Goal: Task Accomplishment & Management: Complete application form

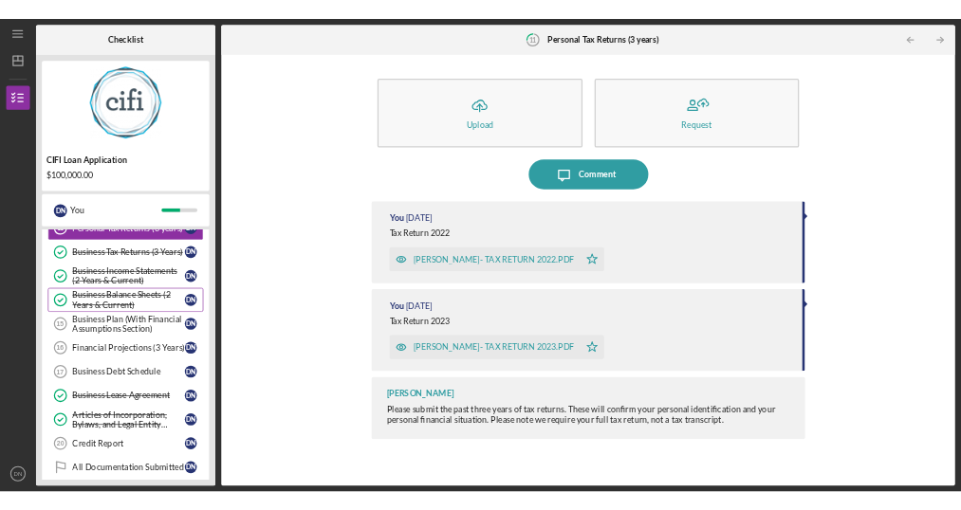
scroll to position [451, 0]
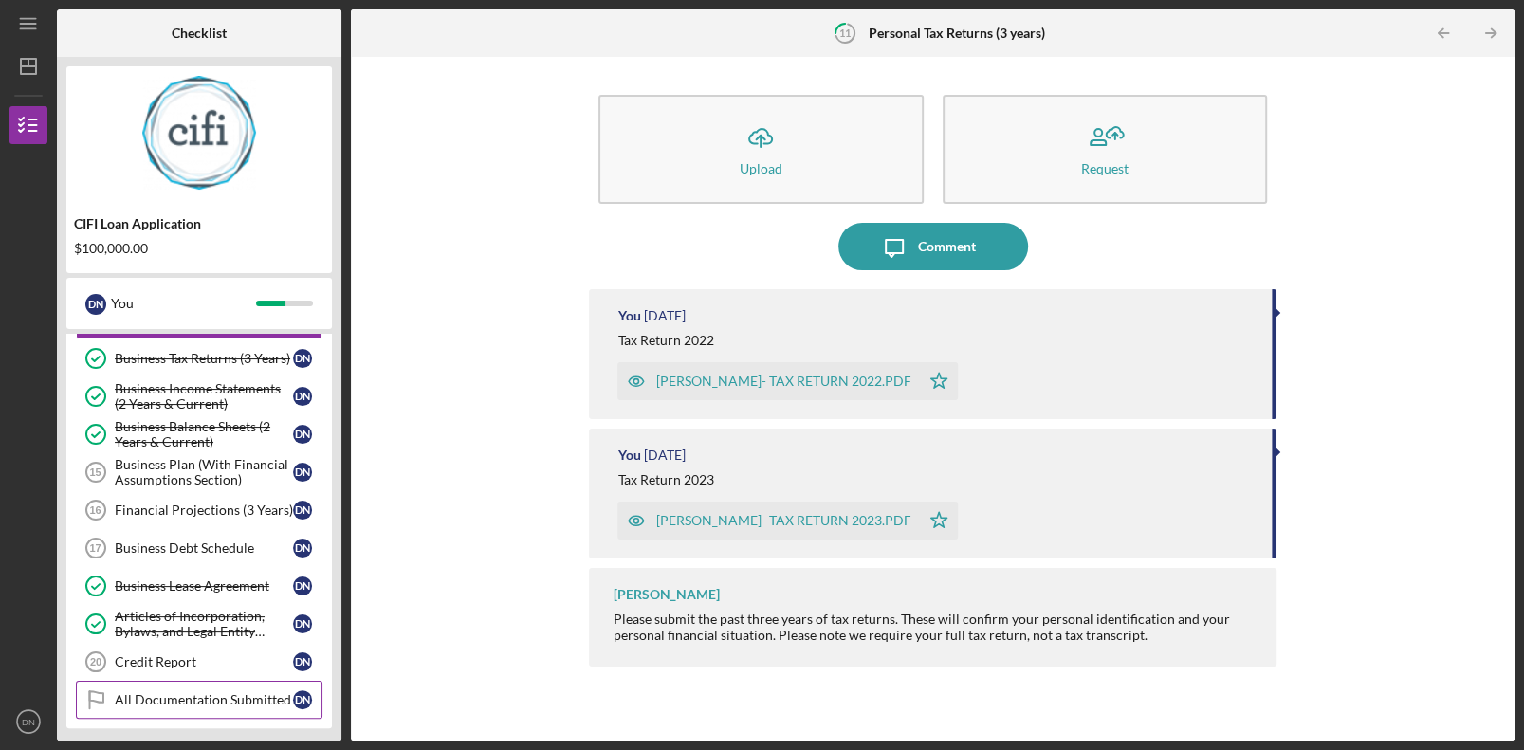
click at [212, 509] on div "All Documentation Submitted" at bounding box center [204, 699] width 178 height 15
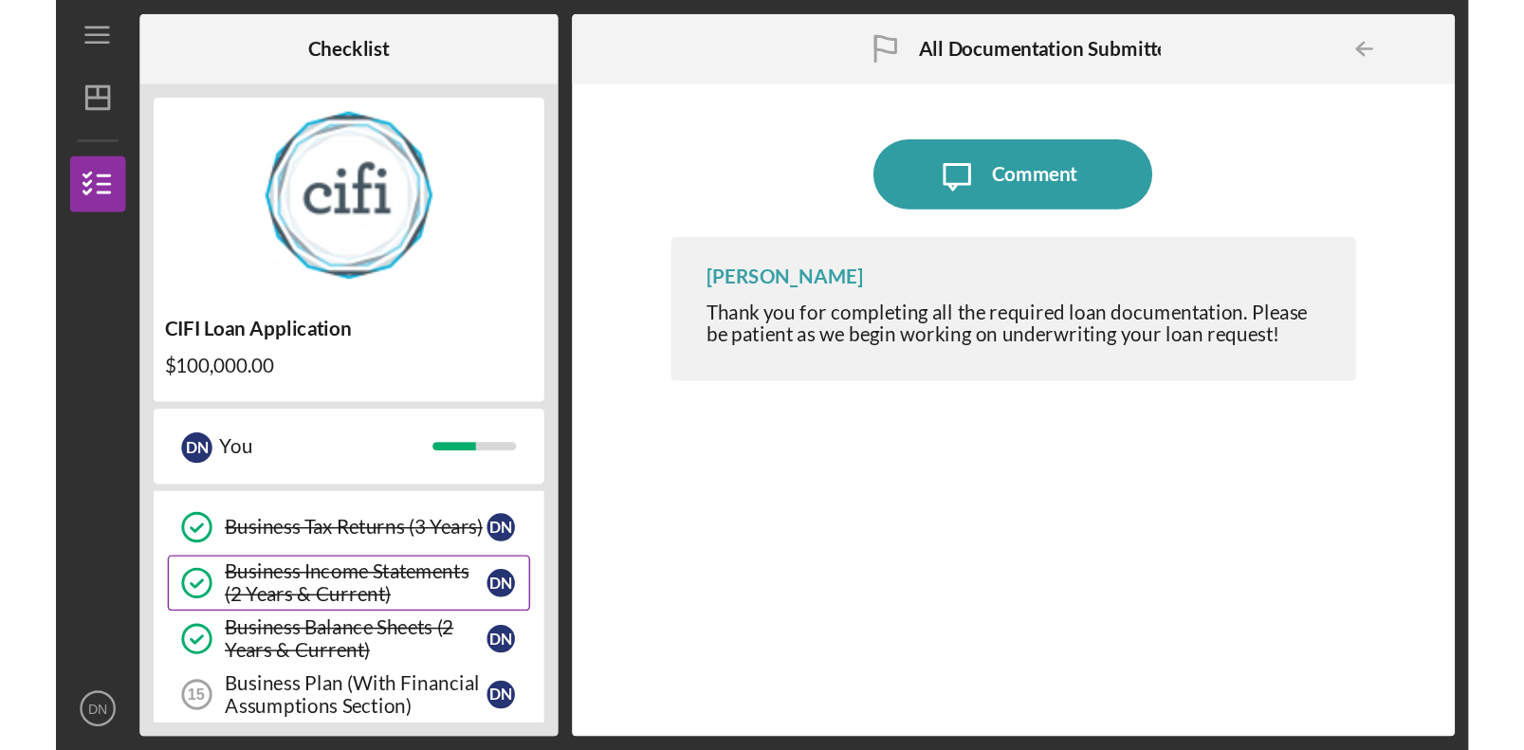
scroll to position [545, 0]
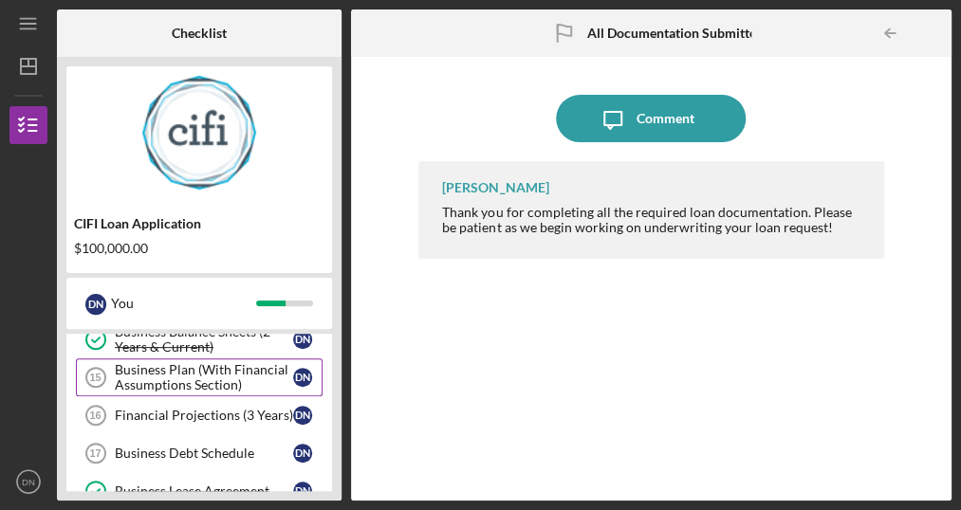
click at [171, 367] on div "Business Plan (With Financial Assumptions Section)" at bounding box center [204, 377] width 178 height 30
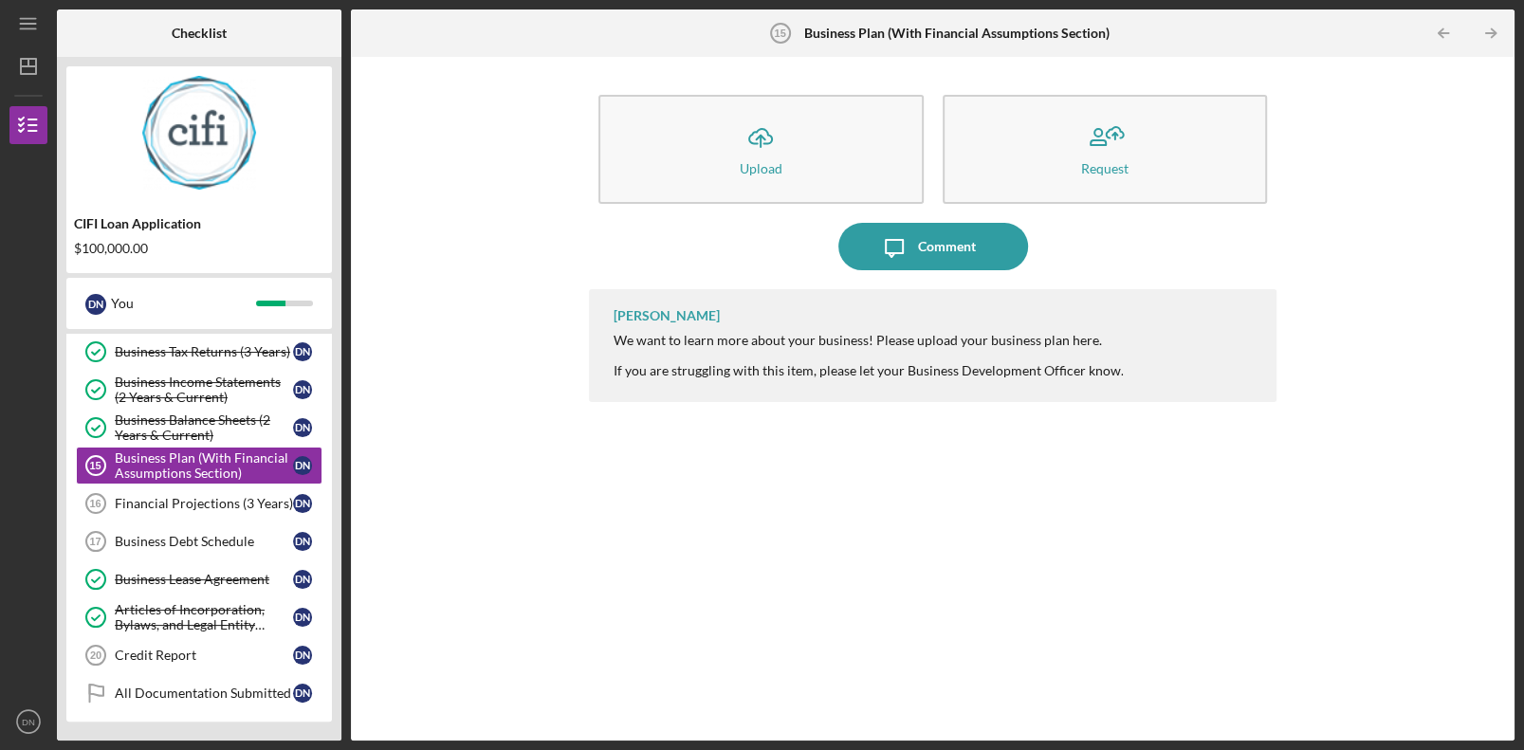
scroll to position [451, 0]
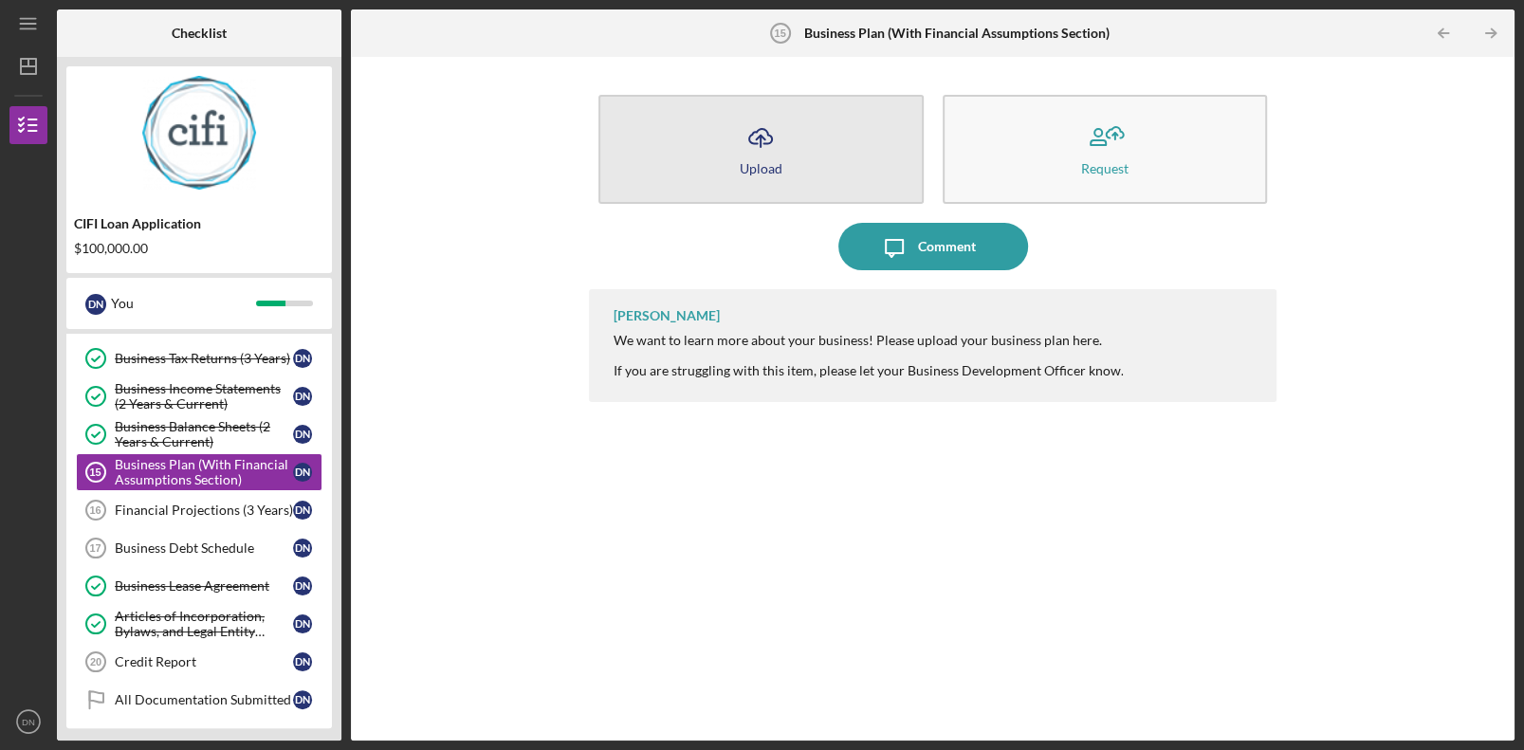
click at [812, 149] on button "Icon/Upload Upload" at bounding box center [760, 149] width 324 height 109
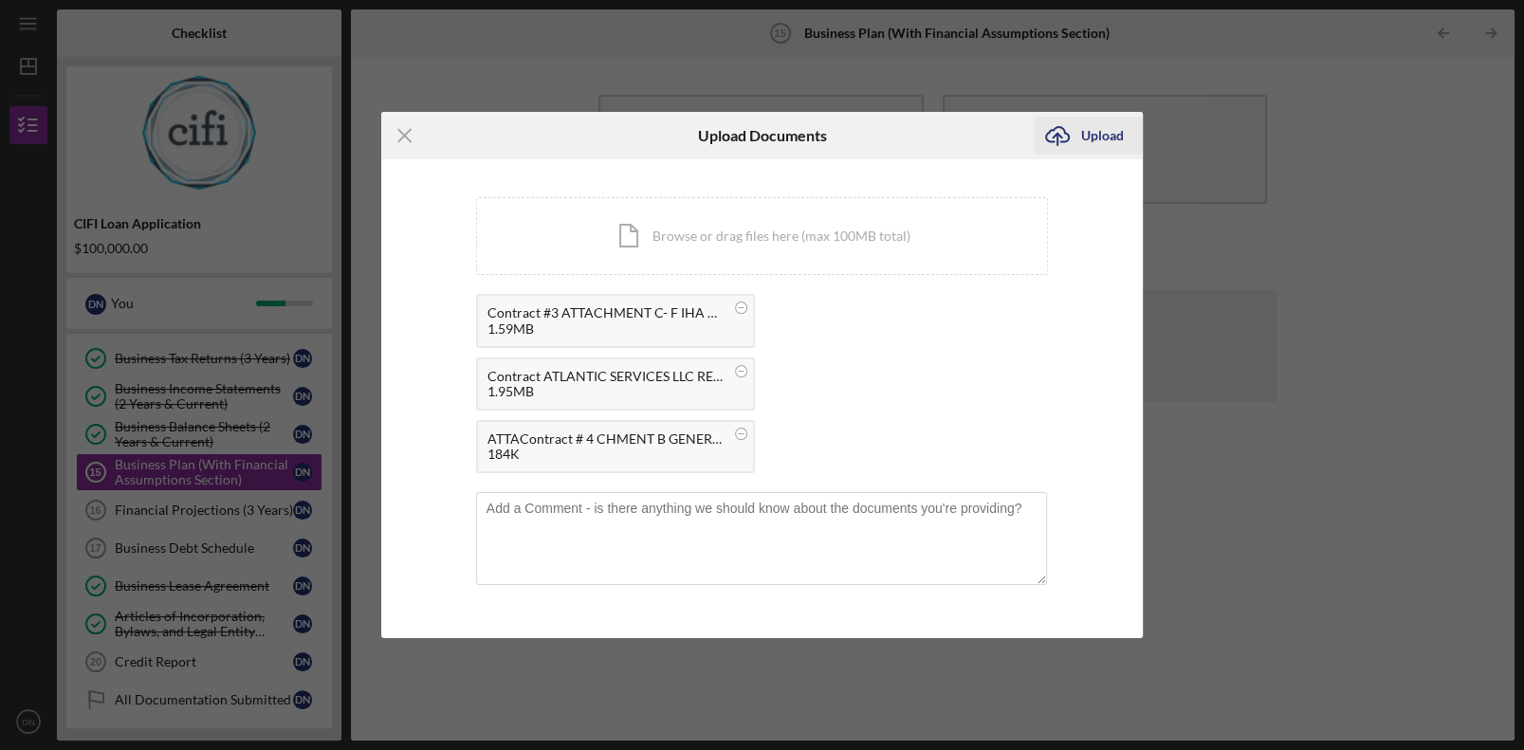
click at [960, 144] on div "Upload" at bounding box center [1102, 136] width 43 height 38
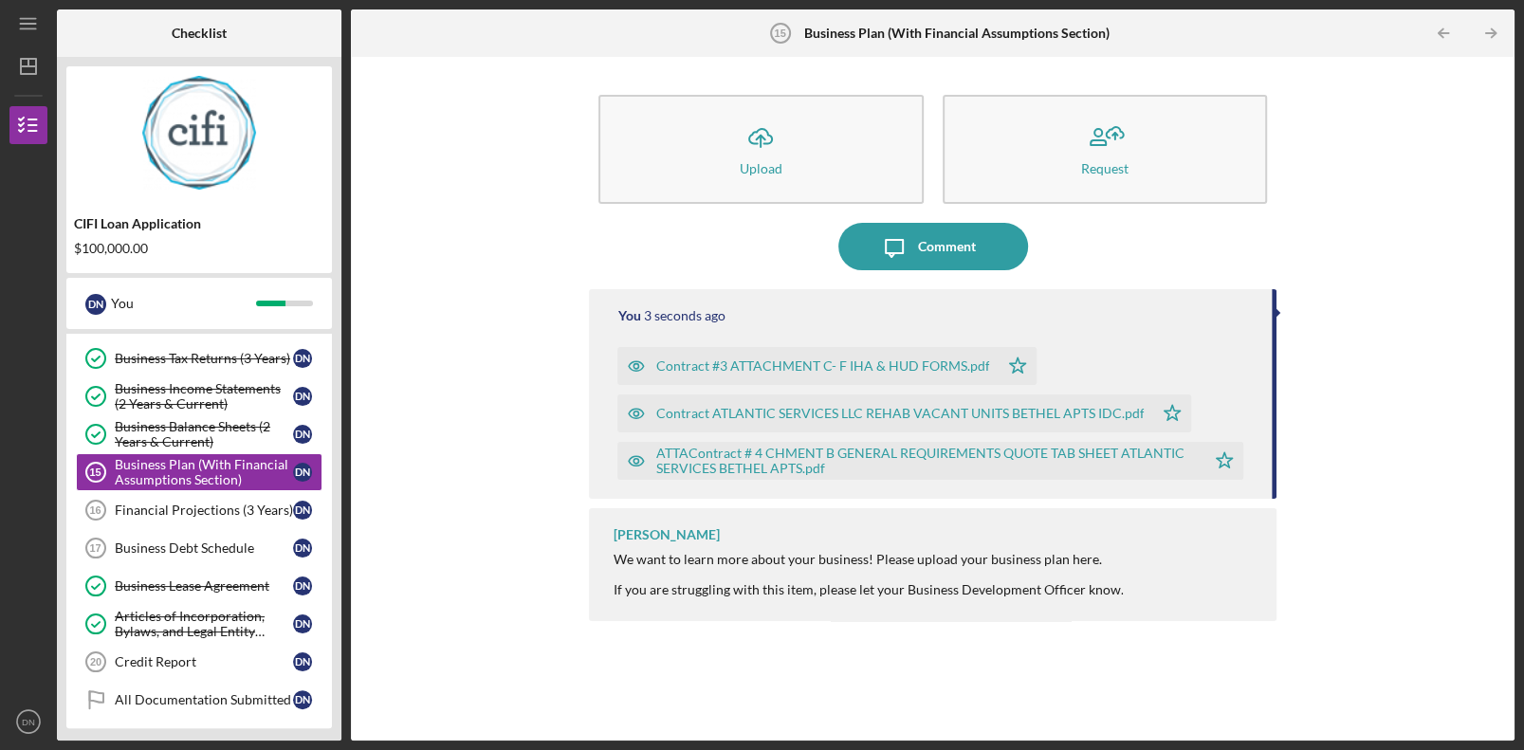
click at [816, 373] on div "Contract #3 ATTACHMENT C- F IHA & HUD FORMS.pdf" at bounding box center [822, 366] width 334 height 15
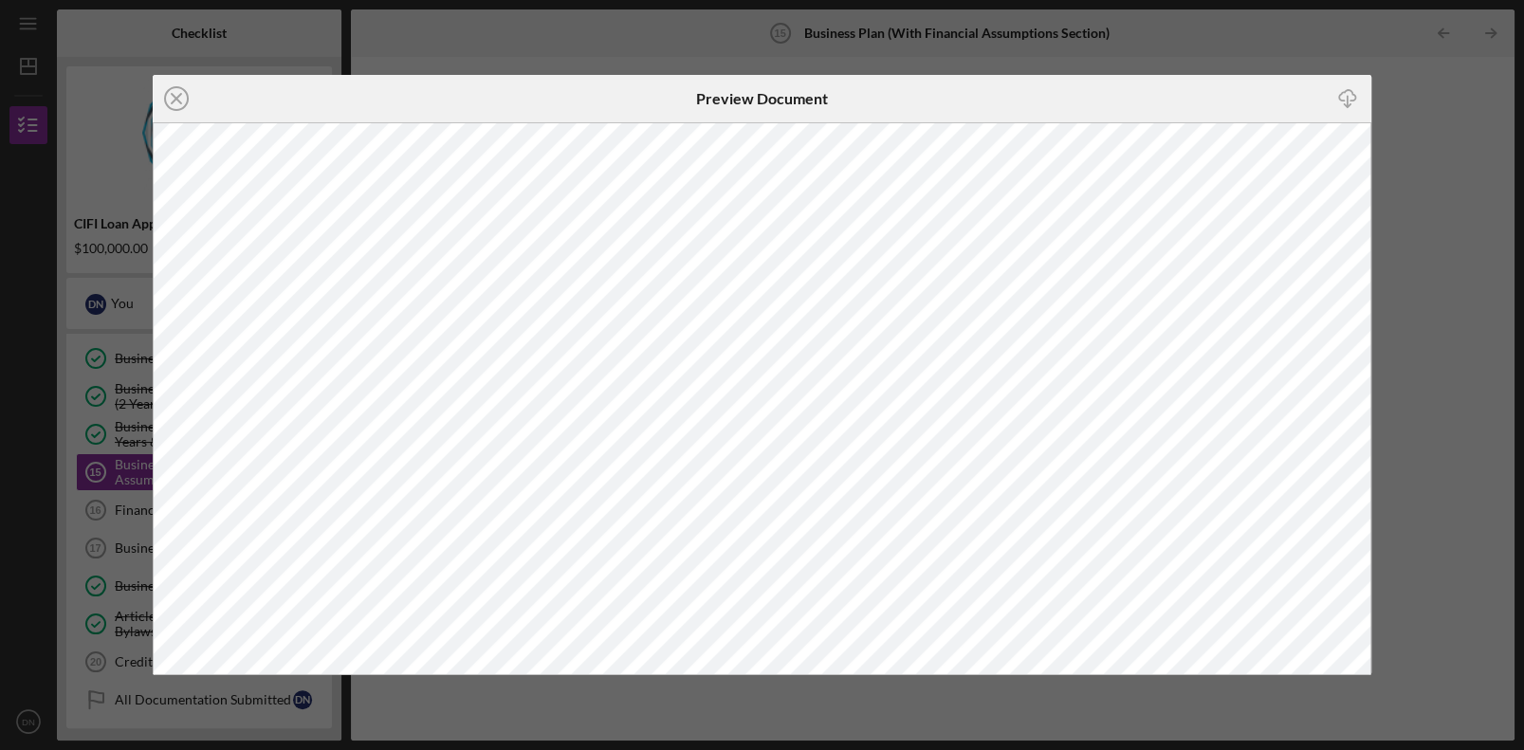
click at [181, 97] on icon "Icon/Close" at bounding box center [176, 98] width 47 height 47
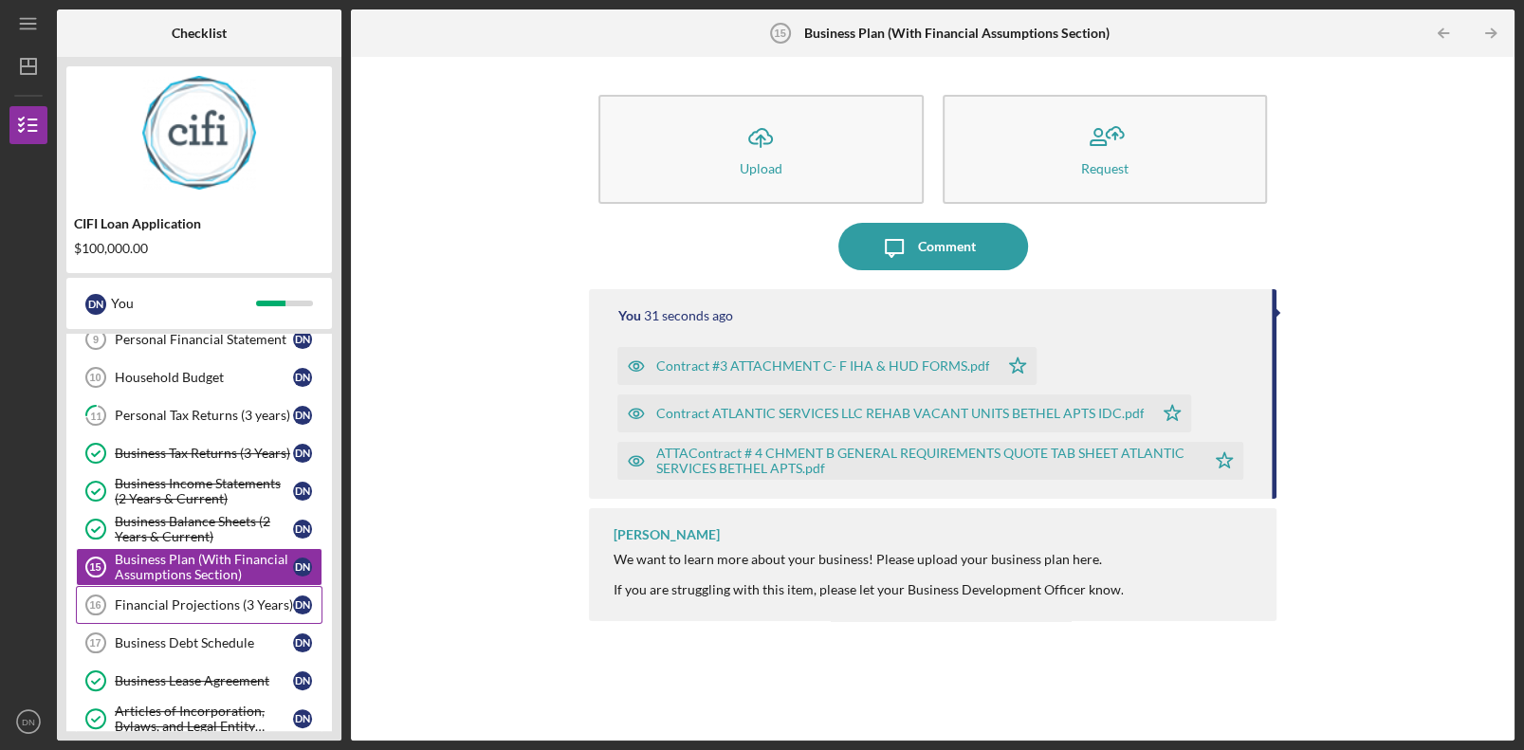
scroll to position [166, 0]
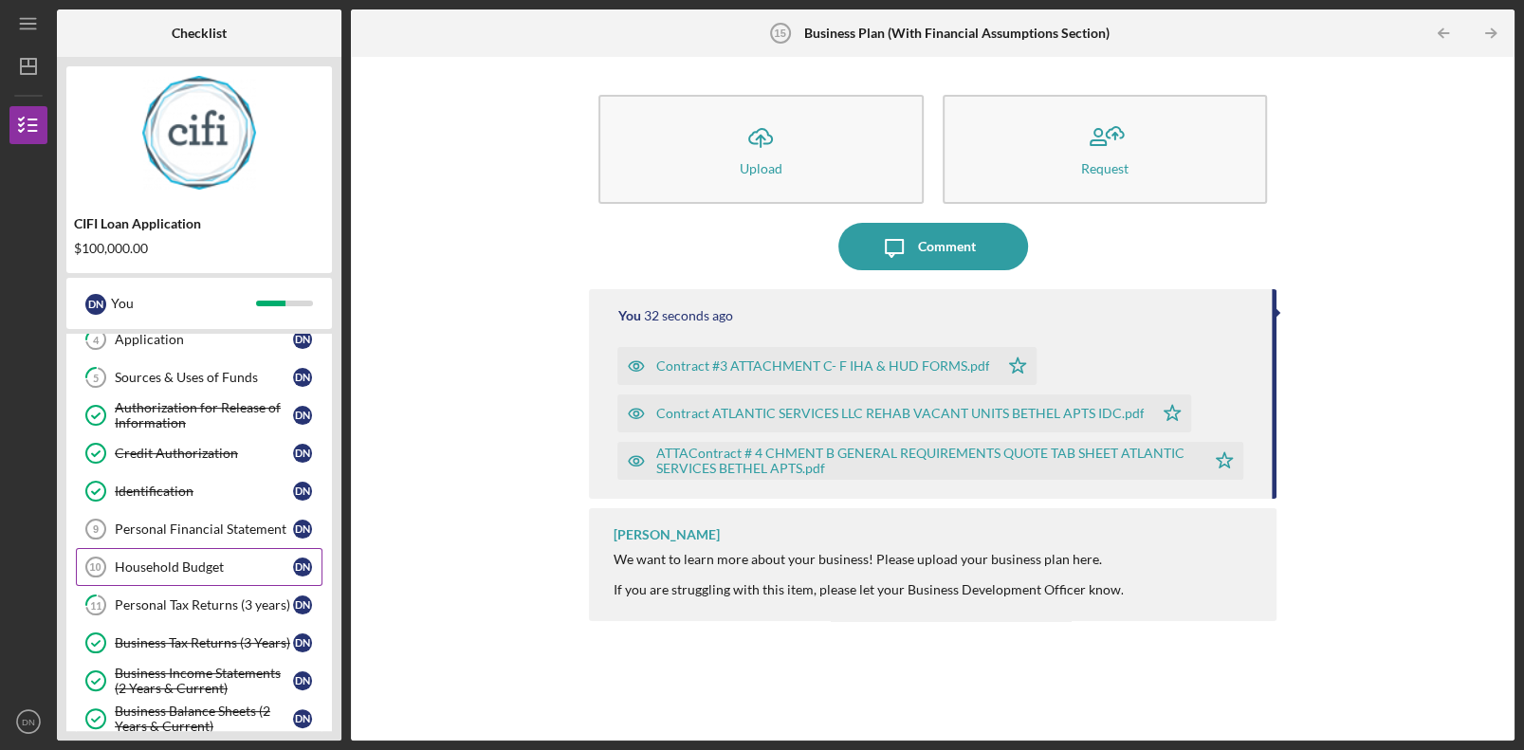
click at [199, 509] on div "Household Budget" at bounding box center [204, 567] width 178 height 15
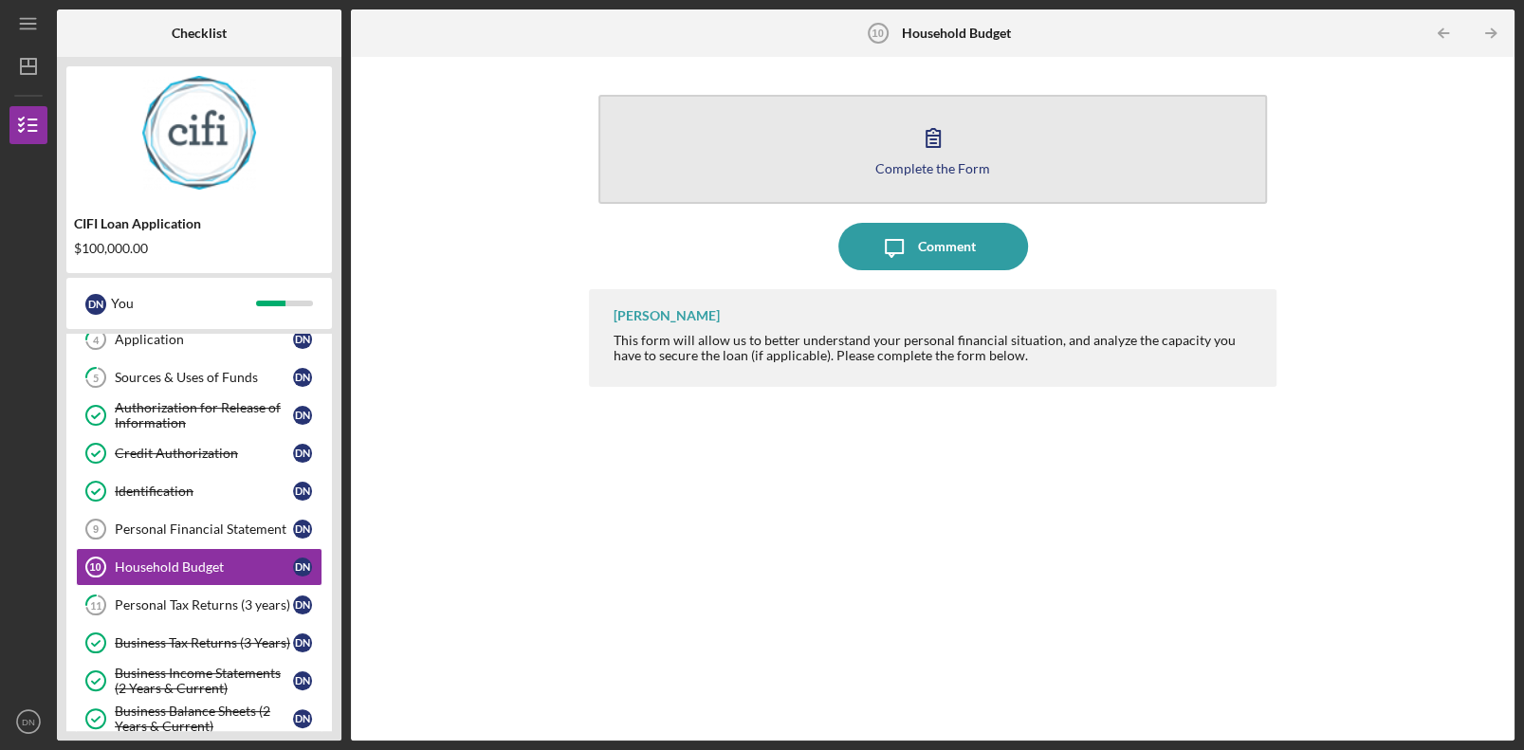
click at [960, 166] on div "Complete the Form" at bounding box center [932, 168] width 115 height 14
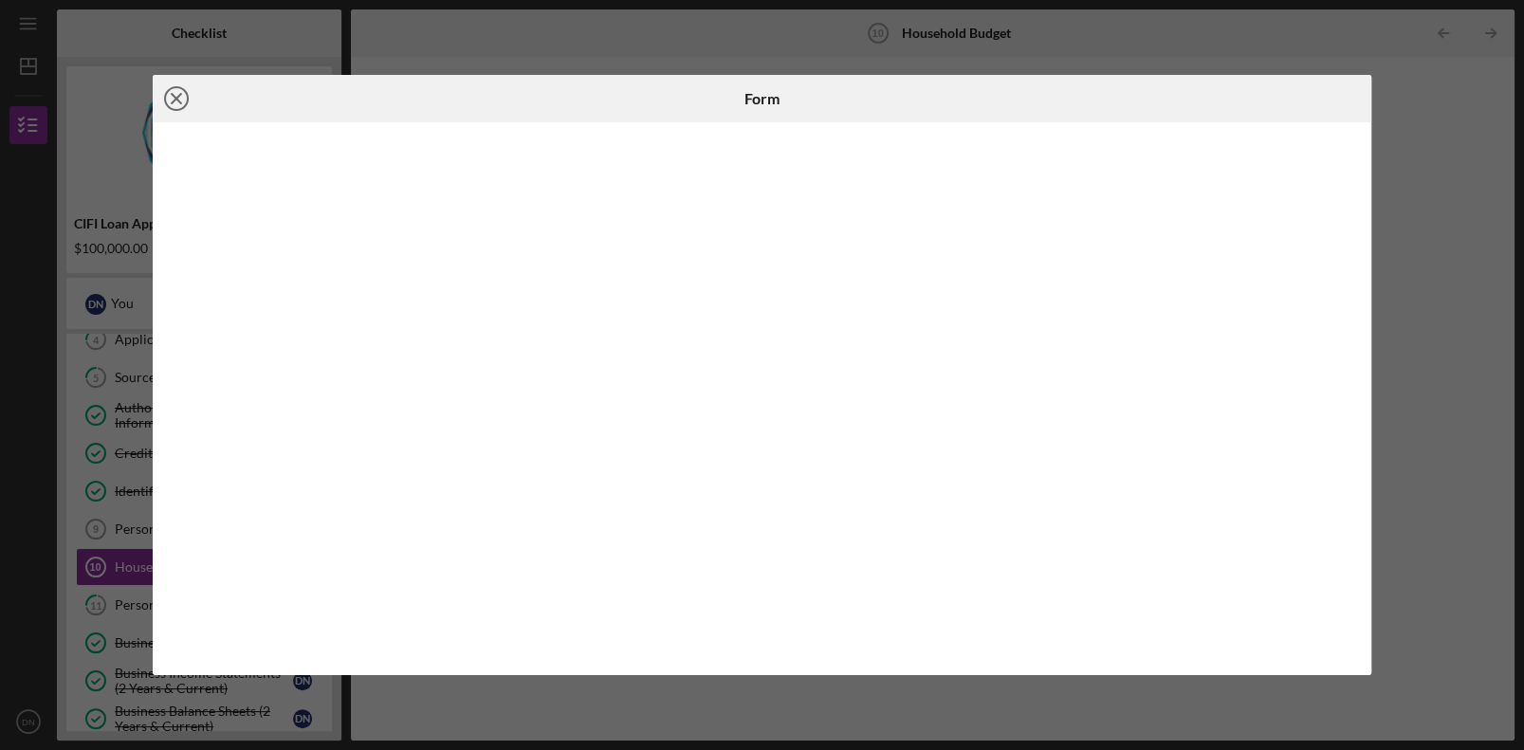
click at [172, 91] on icon "Icon/Close" at bounding box center [176, 98] width 47 height 47
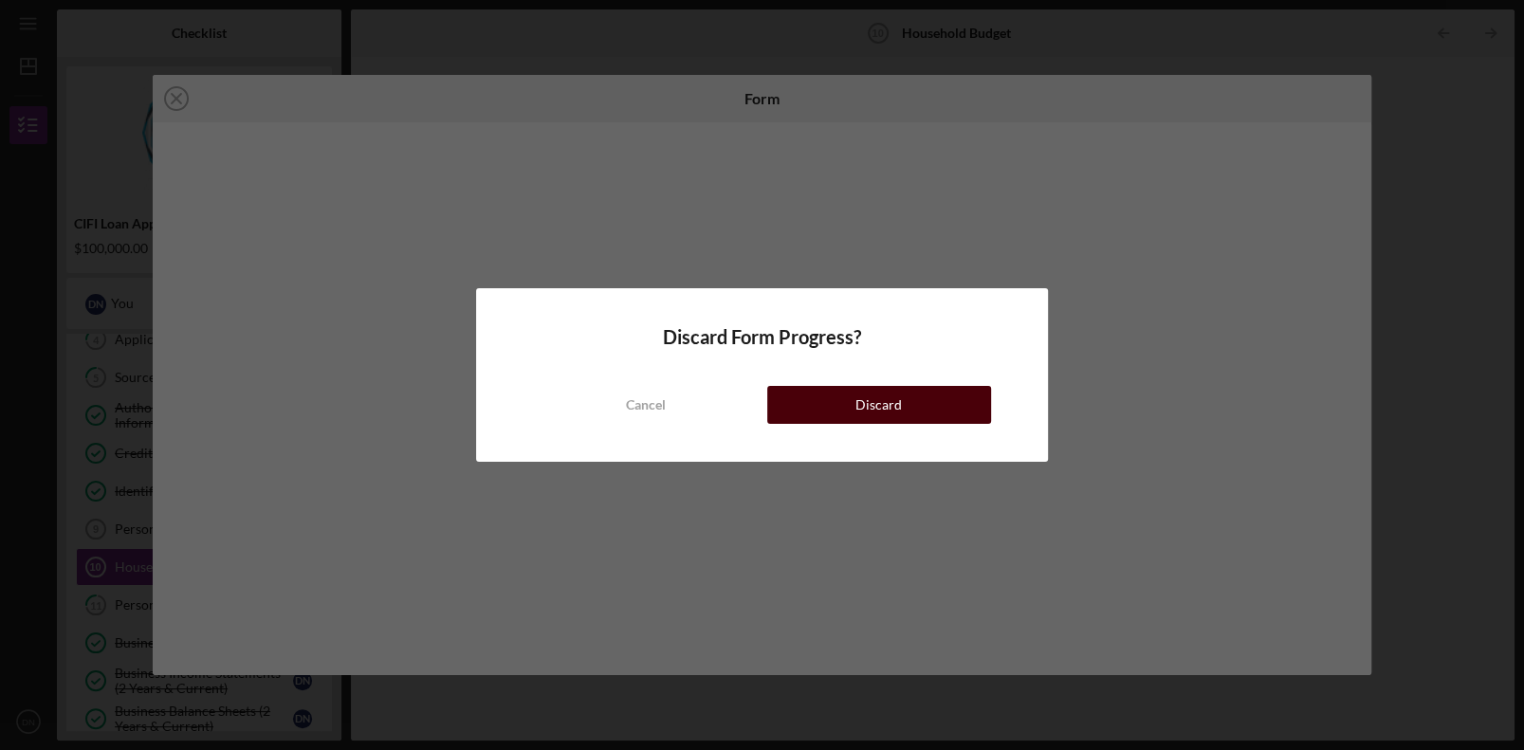
click at [904, 406] on button "Discard" at bounding box center [879, 405] width 224 height 38
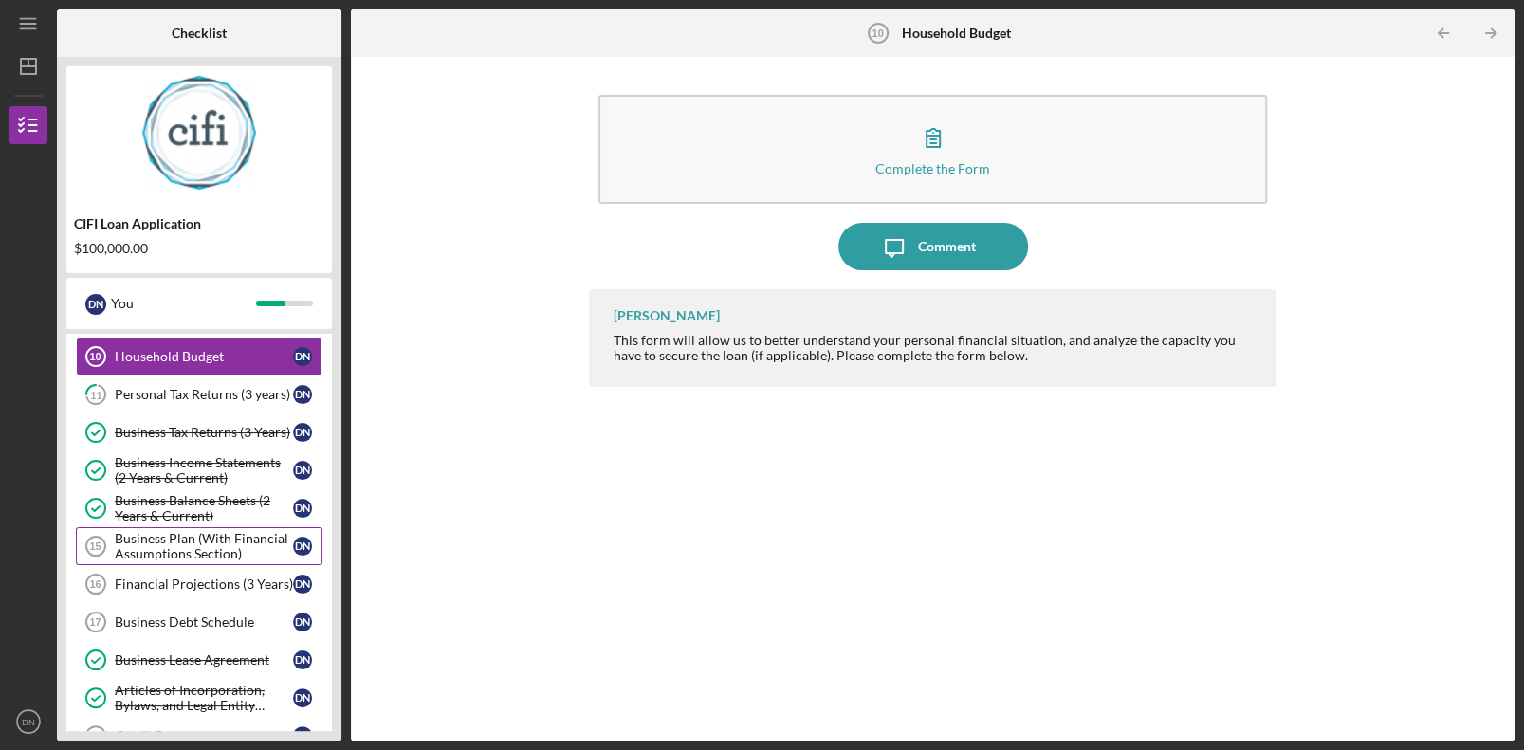
scroll to position [378, 0]
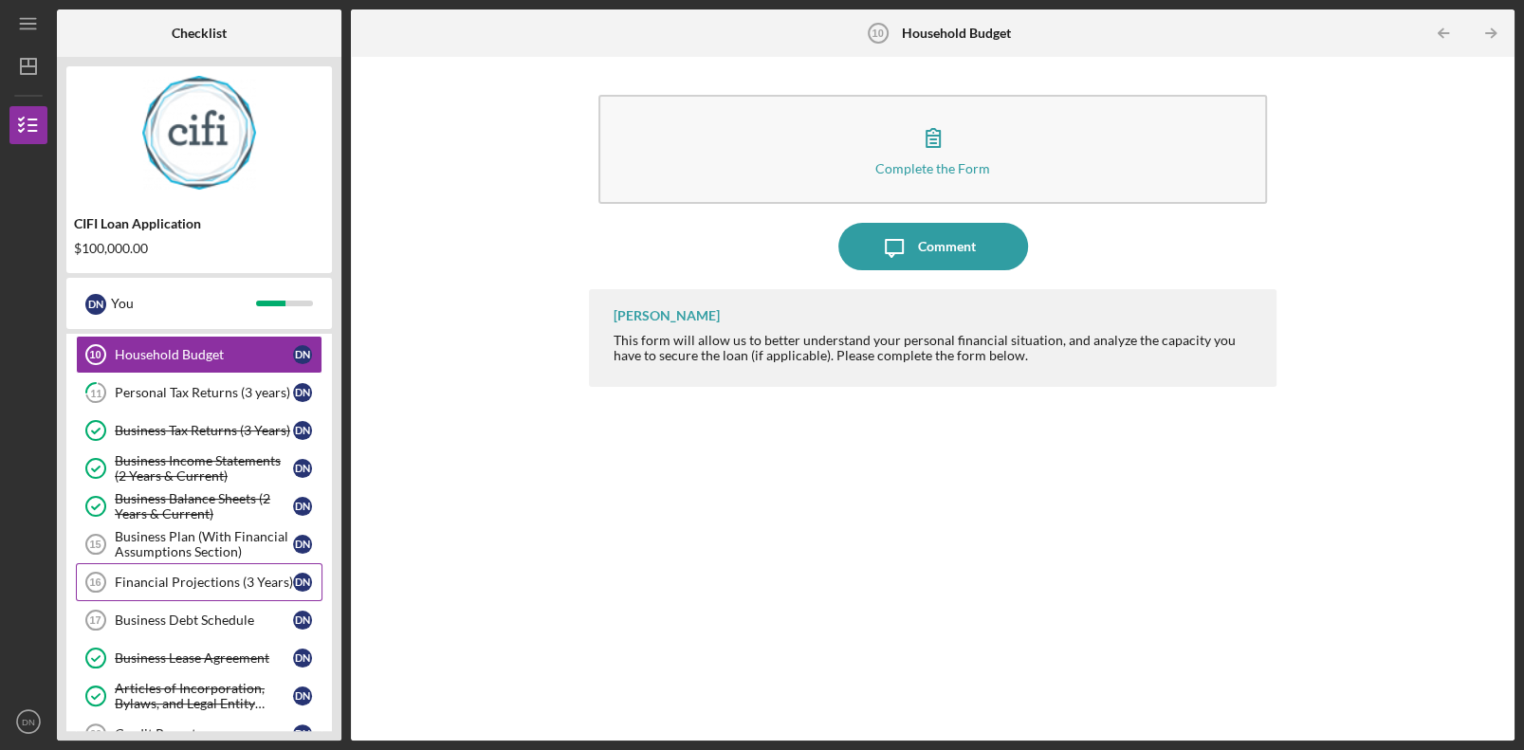
click at [231, 509] on div "Financial Projections (3 Years)" at bounding box center [204, 582] width 178 height 15
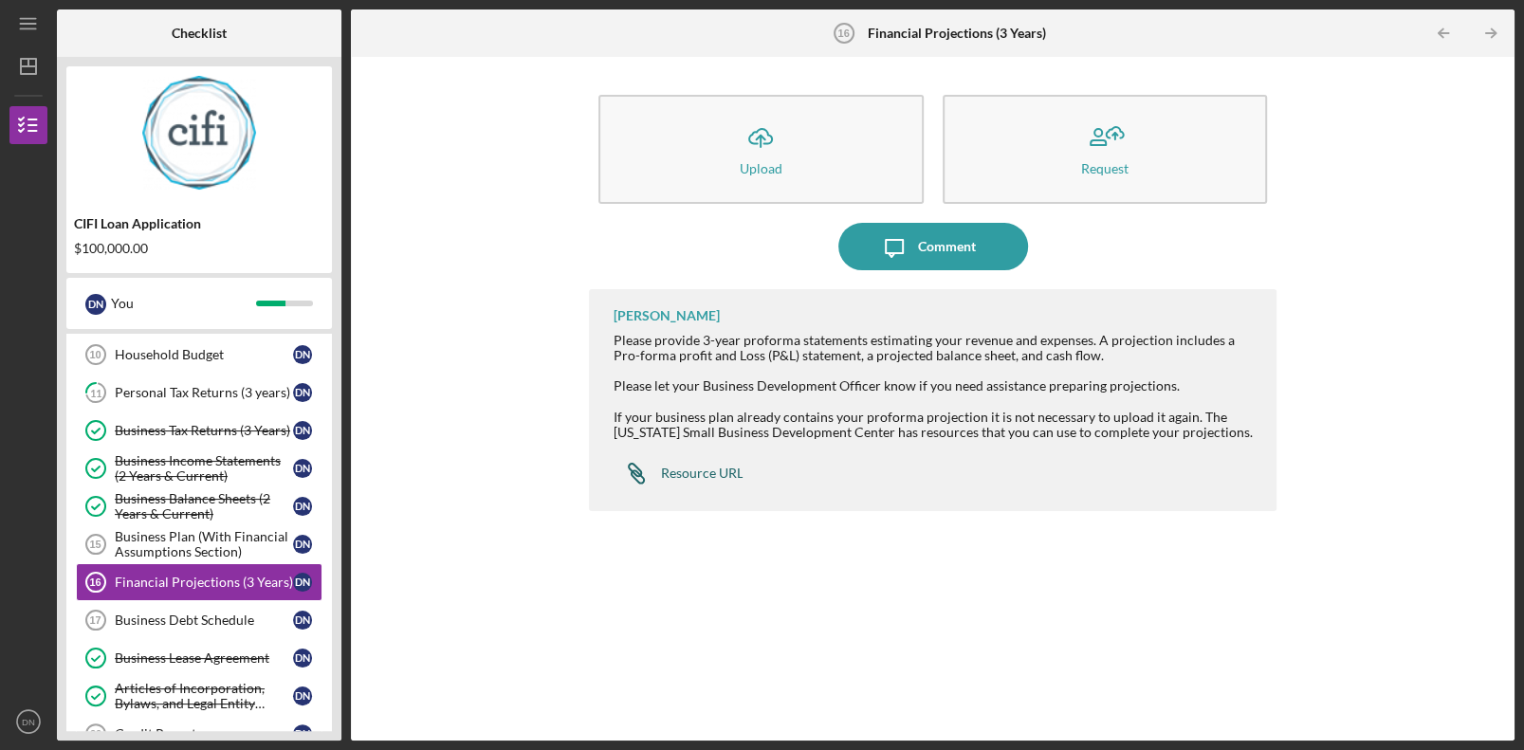
click at [696, 469] on div "Resource URL" at bounding box center [701, 473] width 83 height 15
click at [857, 509] on div "[PERSON_NAME] Please provide 3-year proforma statements estimating your revenue…" at bounding box center [932, 500] width 687 height 423
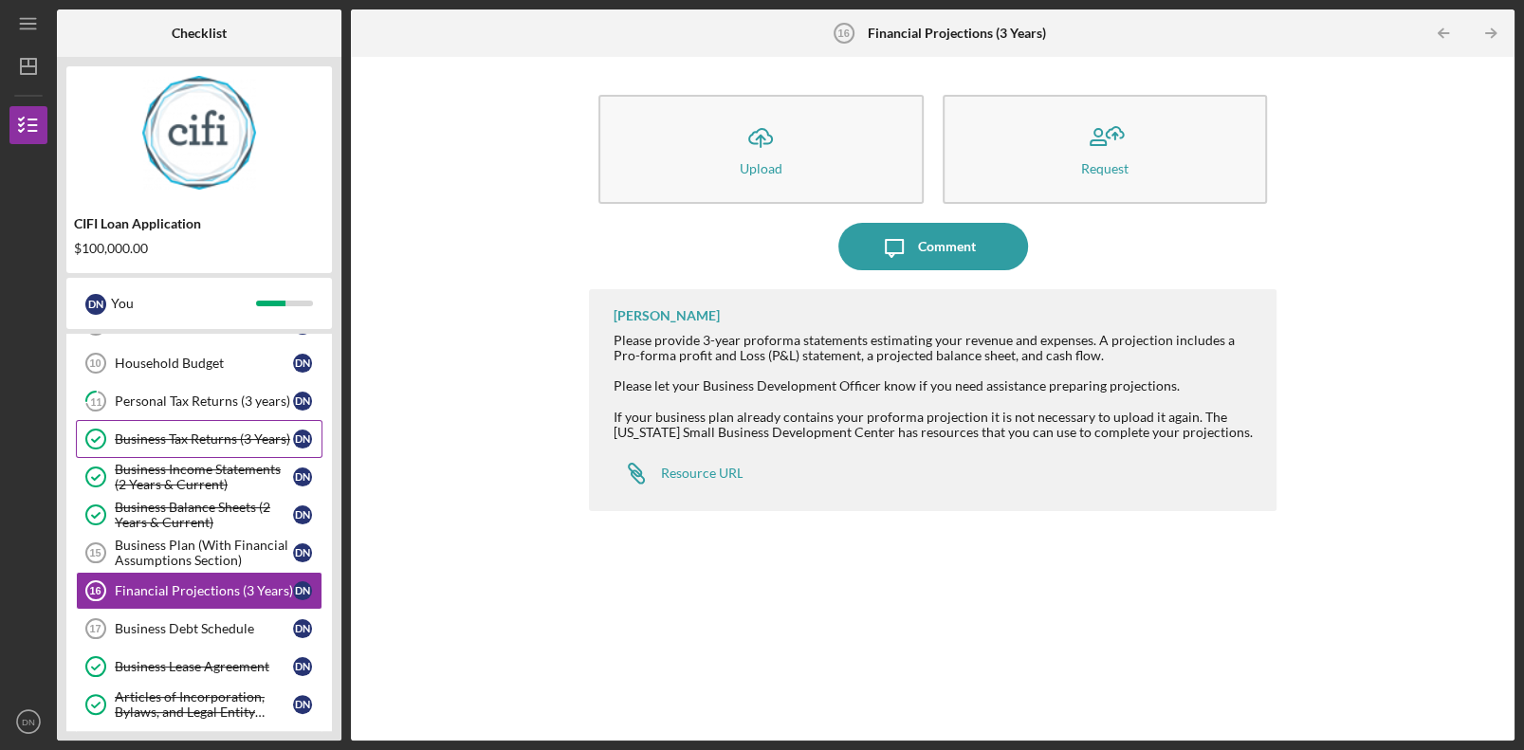
scroll to position [378, 0]
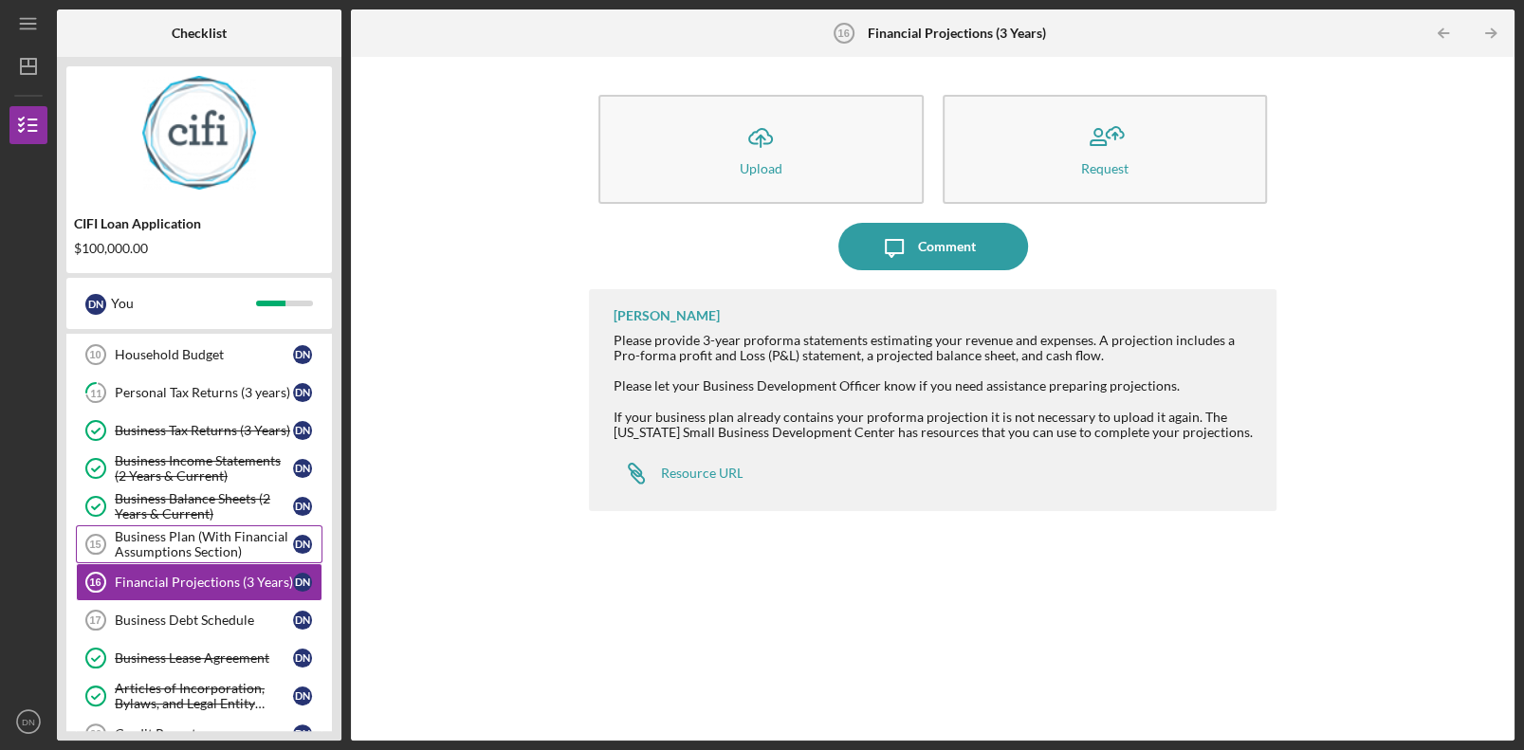
click at [209, 509] on div "Business Plan (With Financial Assumptions Section)" at bounding box center [204, 544] width 178 height 30
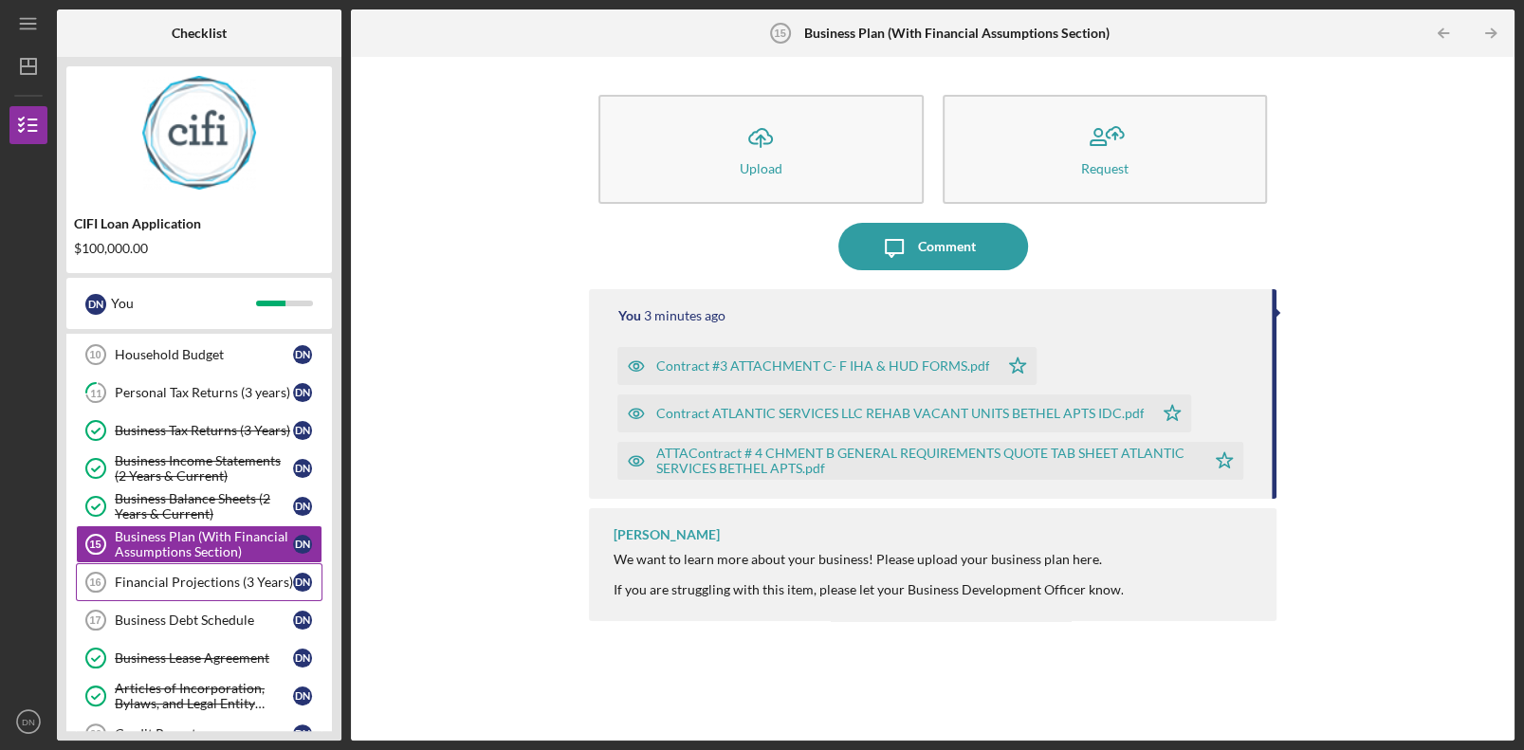
click at [197, 509] on div "Financial Projections (3 Years)" at bounding box center [204, 582] width 178 height 15
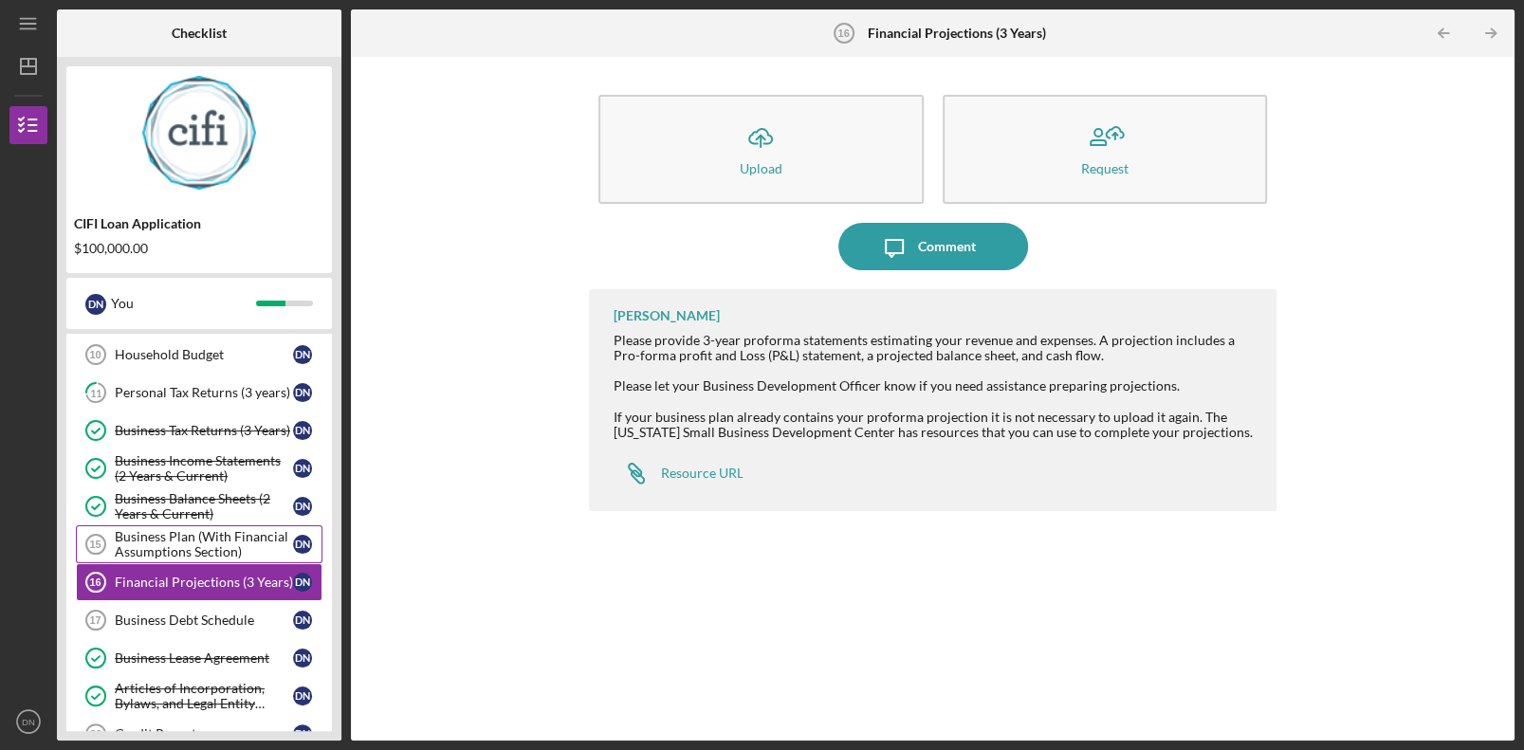
click at [199, 509] on div "Business Plan (With Financial Assumptions Section)" at bounding box center [204, 544] width 178 height 30
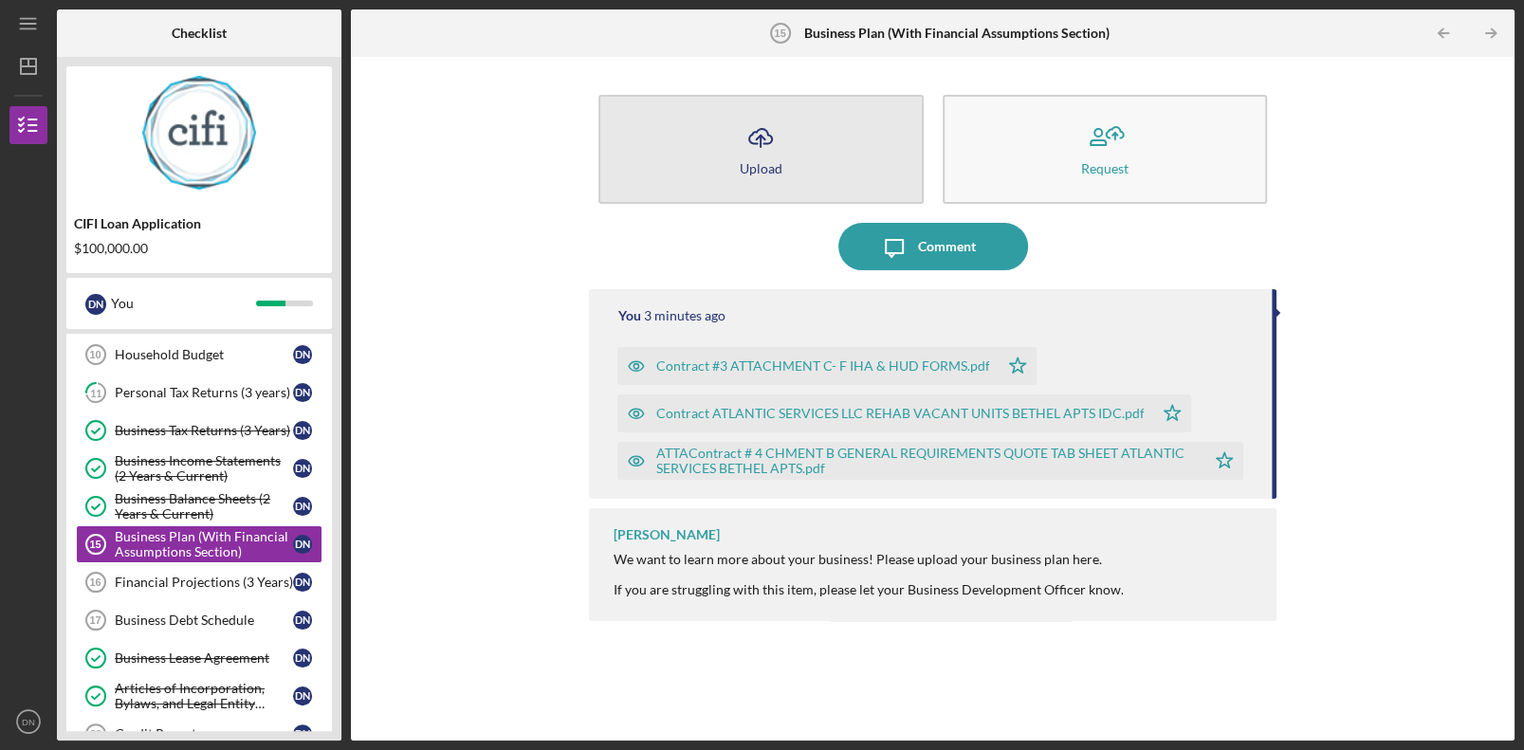
click at [760, 153] on icon "Icon/Upload" at bounding box center [760, 137] width 47 height 47
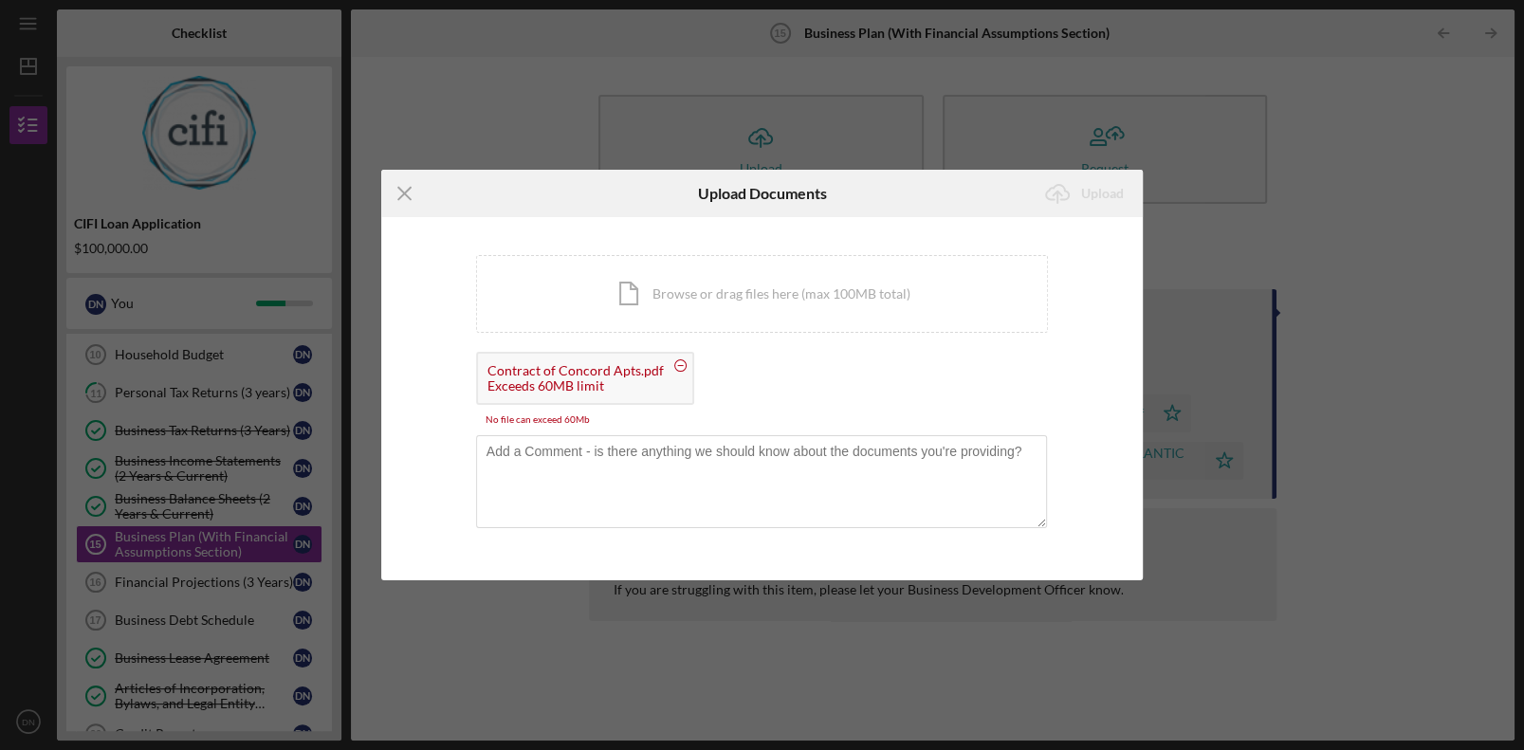
click at [674, 363] on circle at bounding box center [679, 364] width 11 height 11
click at [408, 189] on line at bounding box center [404, 194] width 12 height 12
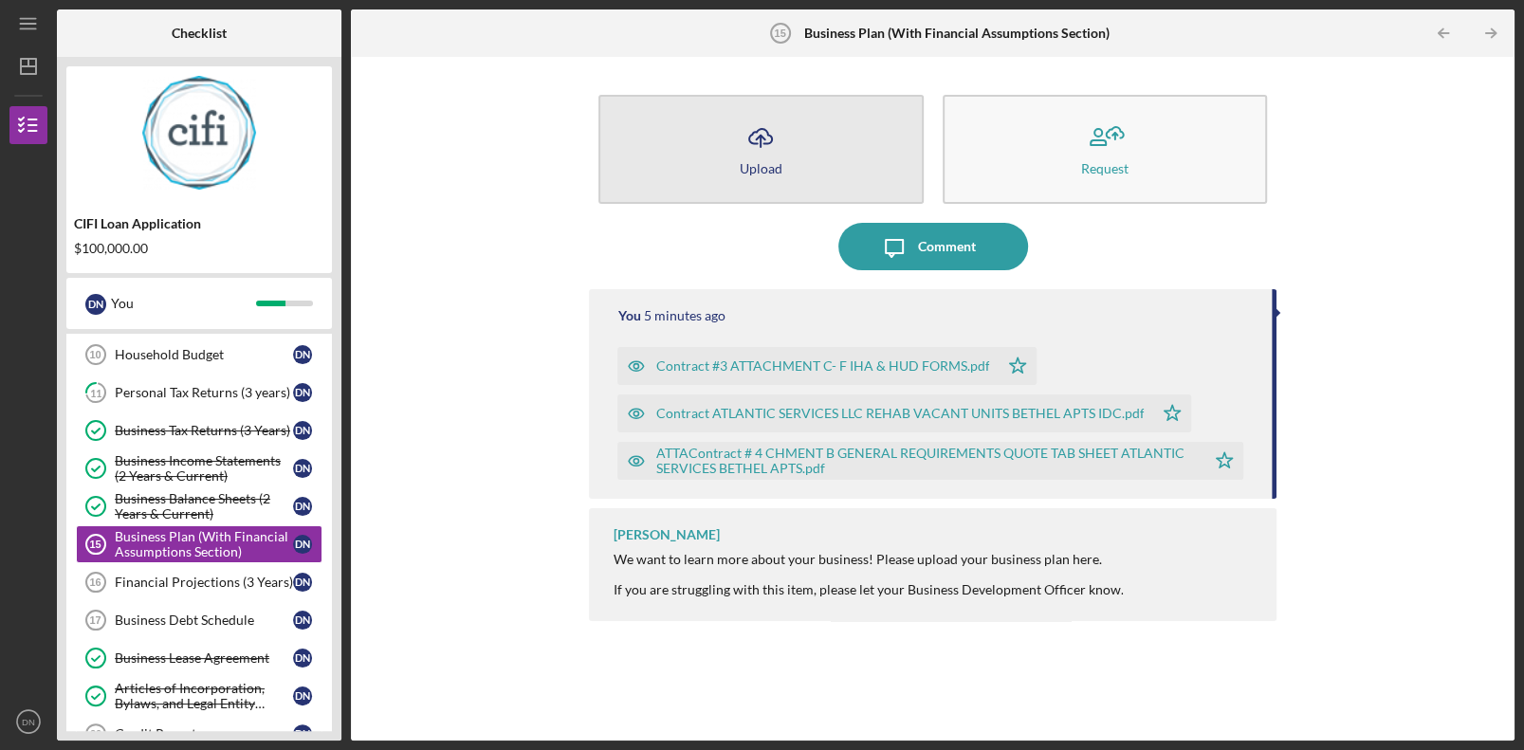
click at [754, 130] on icon "Icon/Upload" at bounding box center [760, 137] width 47 height 47
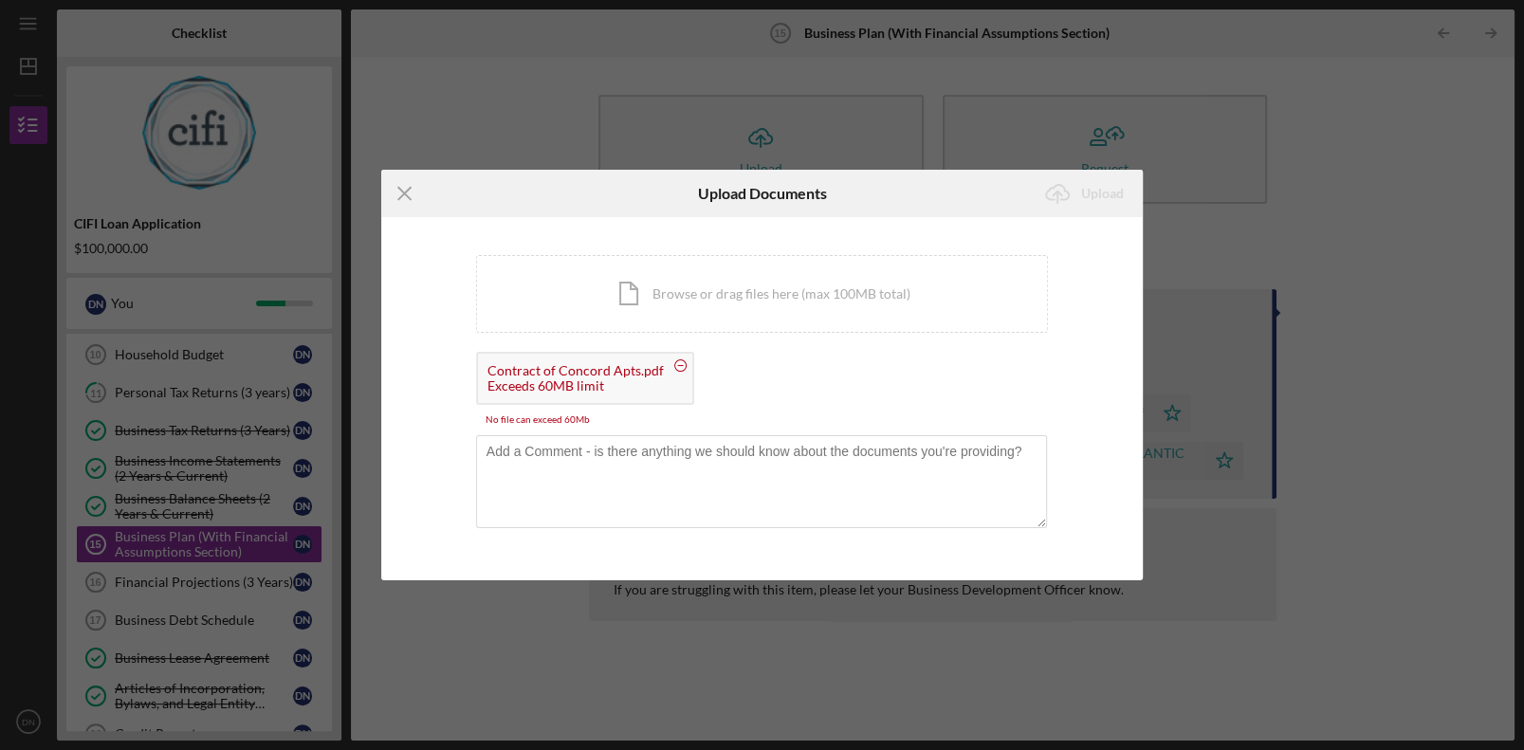
click at [415, 192] on icon "Icon/Menu Close" at bounding box center [404, 193] width 47 height 47
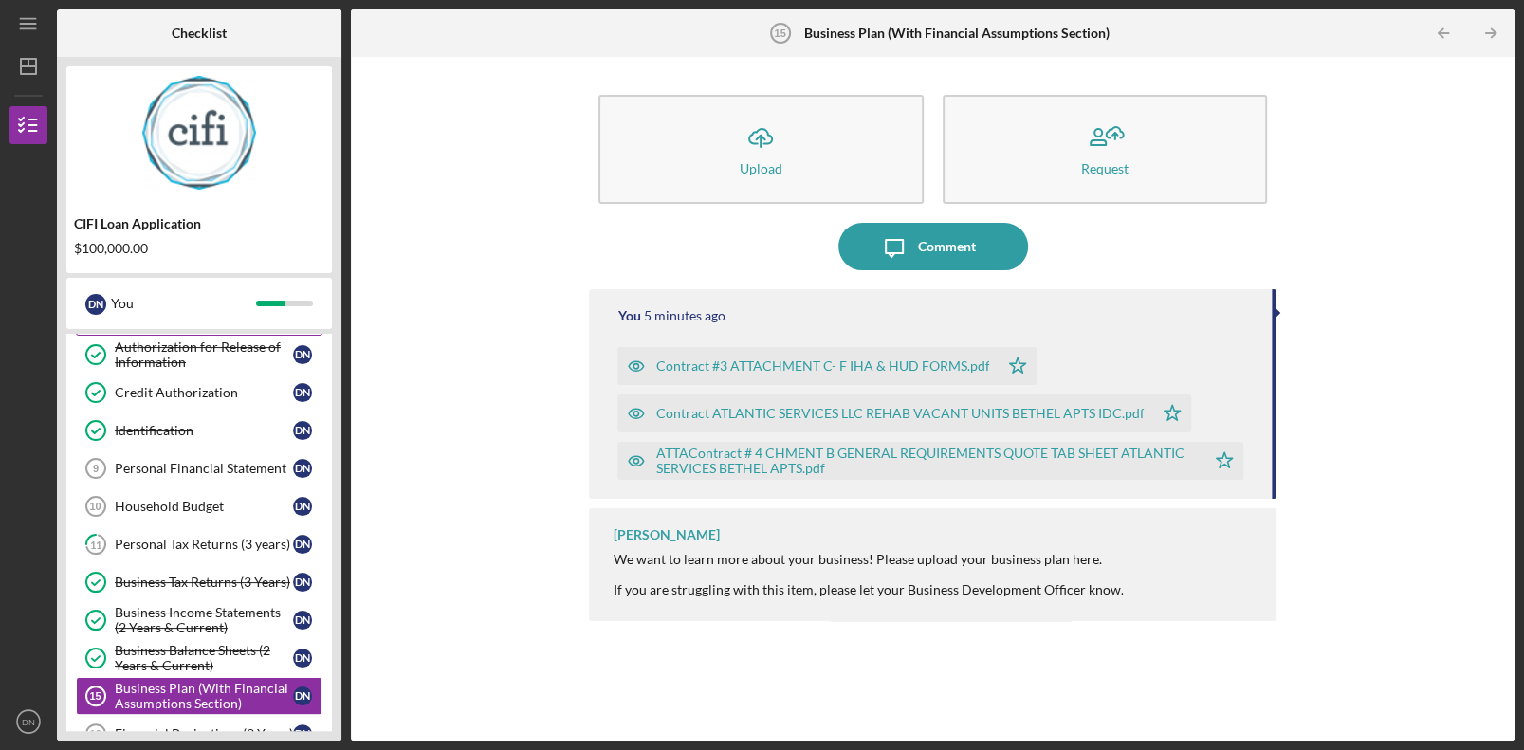
scroll to position [285, 0]
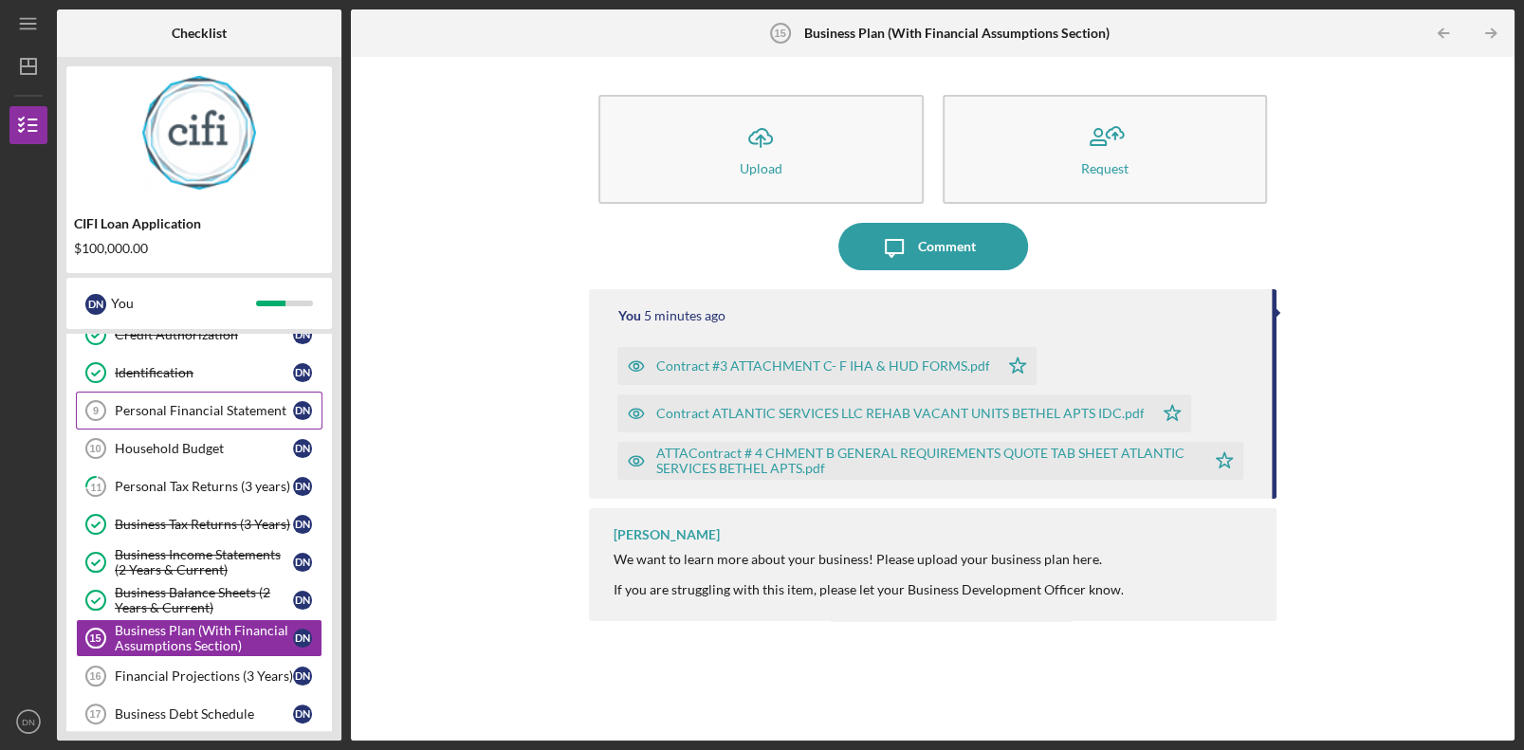
click at [211, 410] on div "Personal Financial Statement" at bounding box center [204, 410] width 178 height 15
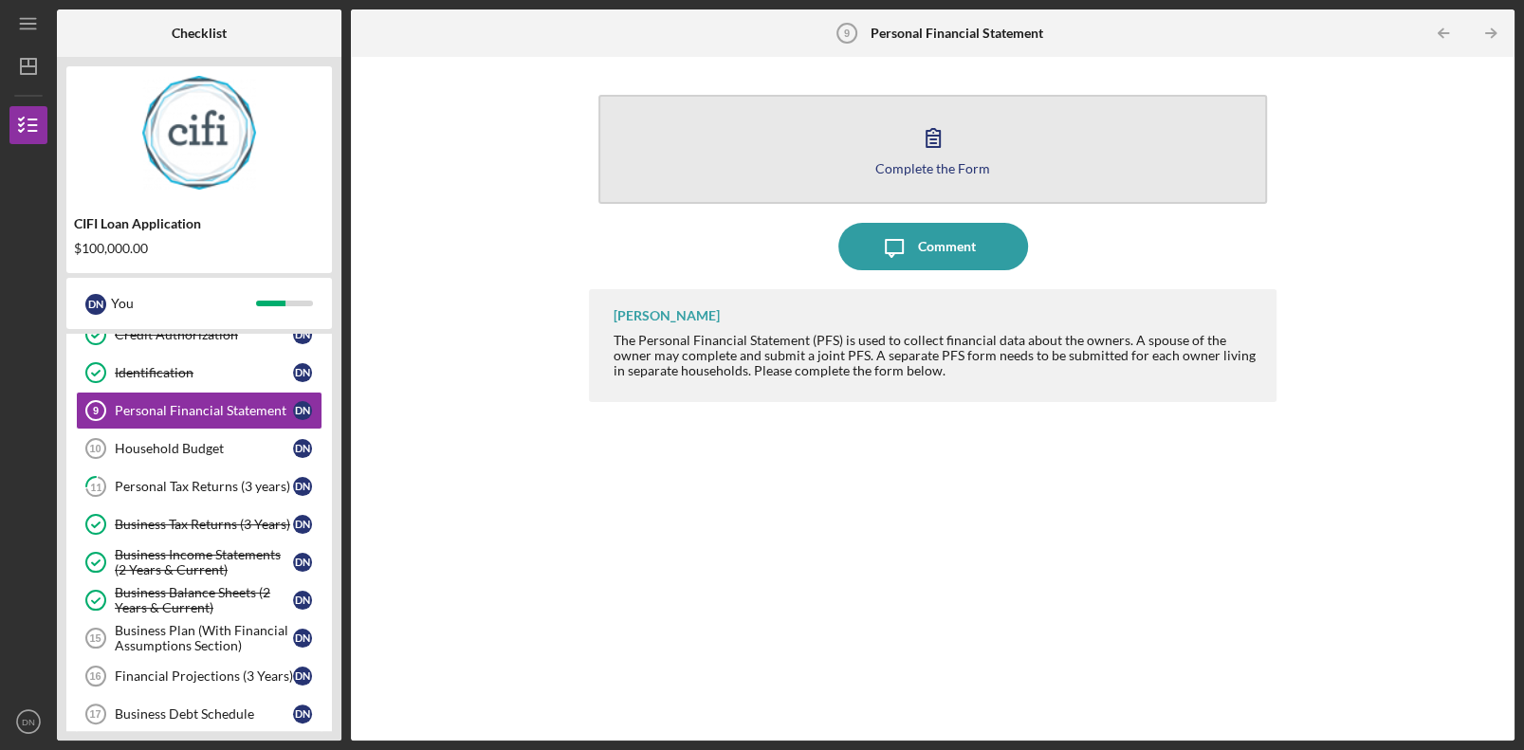
click at [919, 147] on icon "button" at bounding box center [933, 137] width 47 height 47
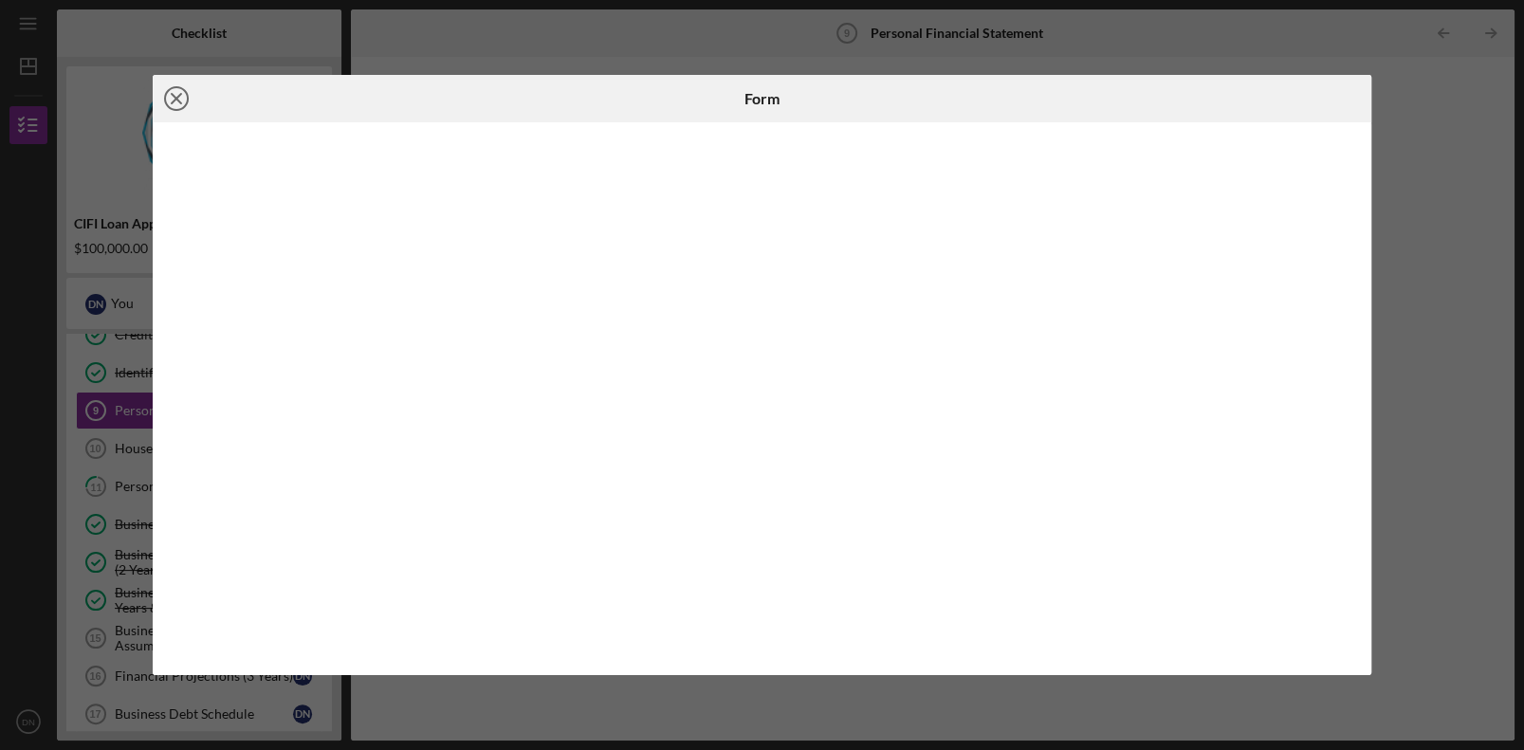
click at [184, 101] on icon "Icon/Close" at bounding box center [176, 98] width 47 height 47
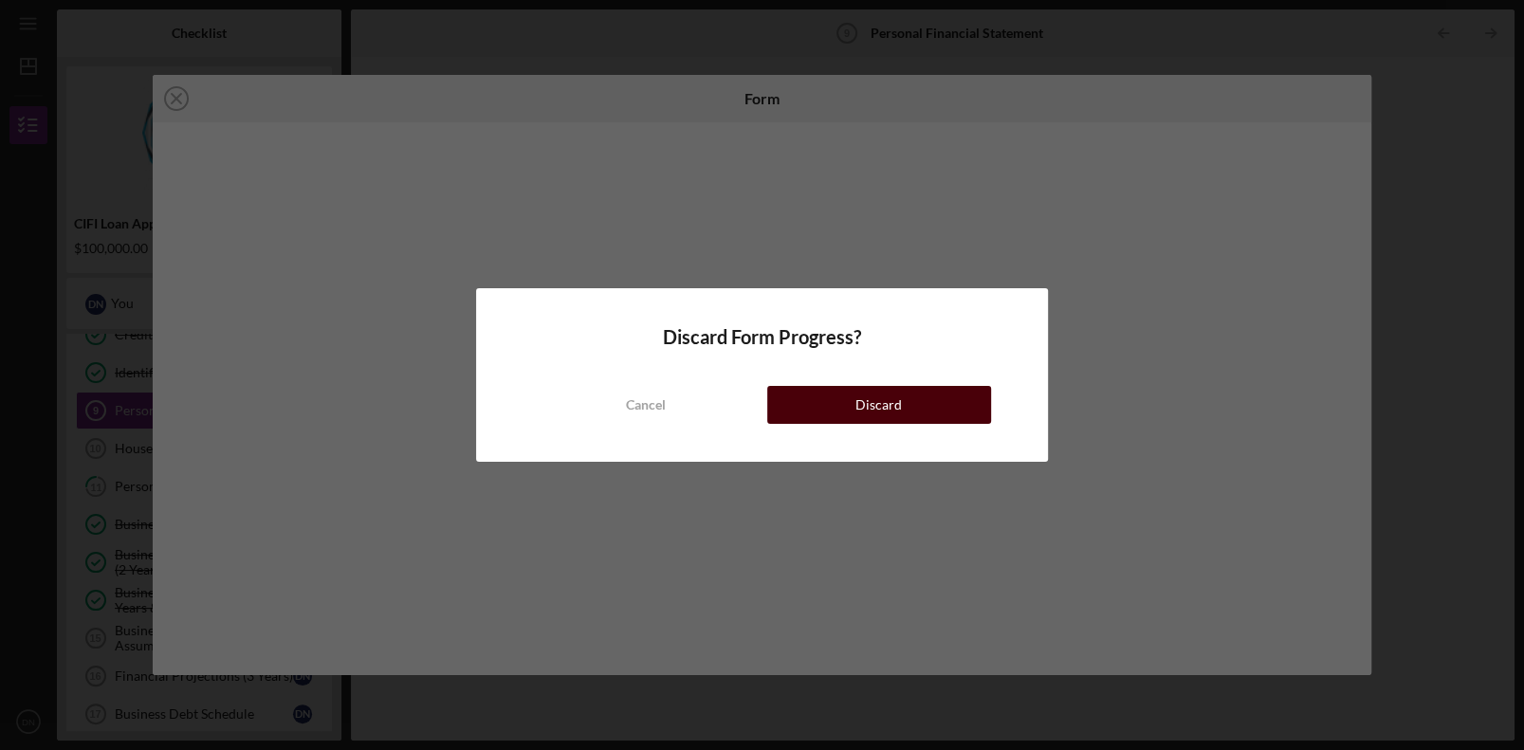
click at [929, 395] on button "Discard" at bounding box center [879, 405] width 224 height 38
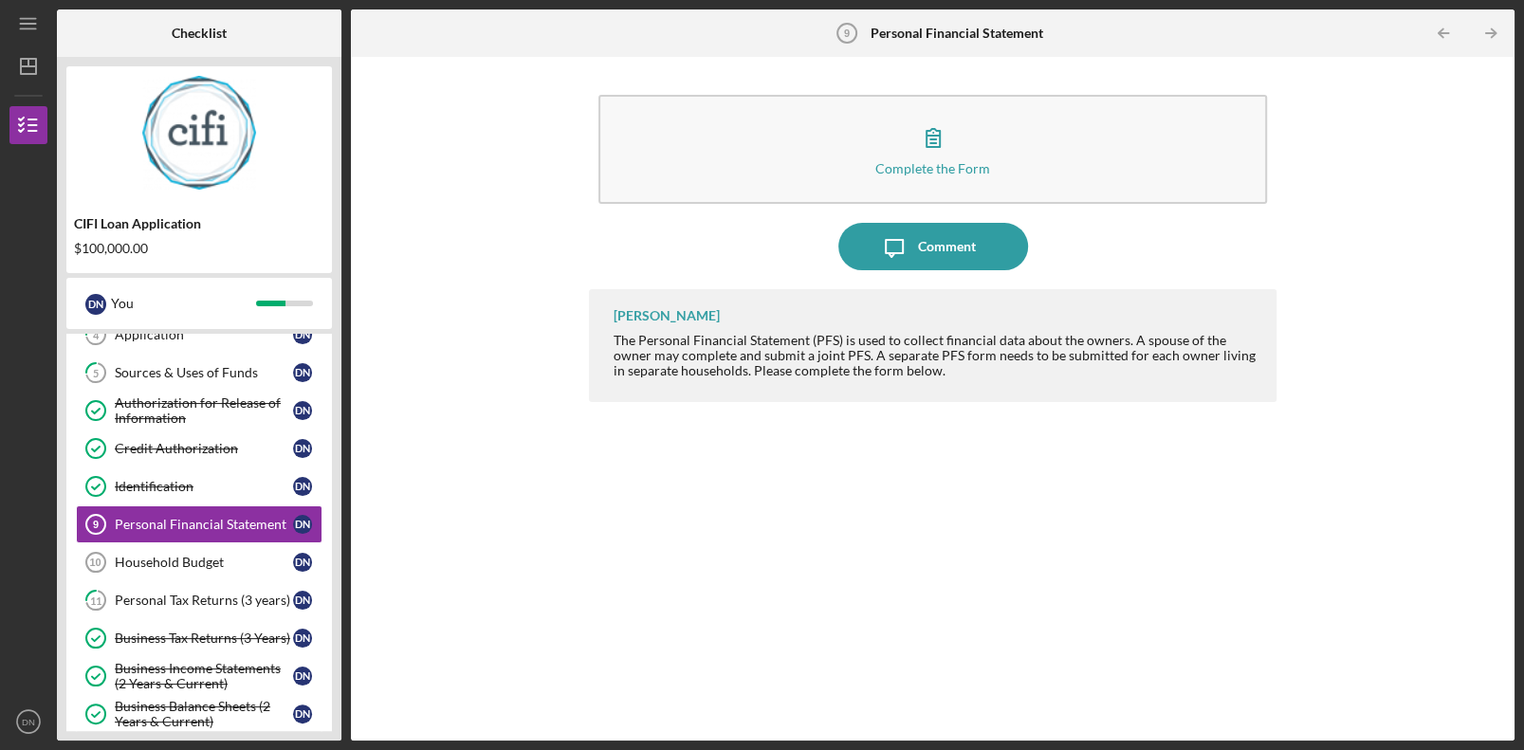
scroll to position [166, 0]
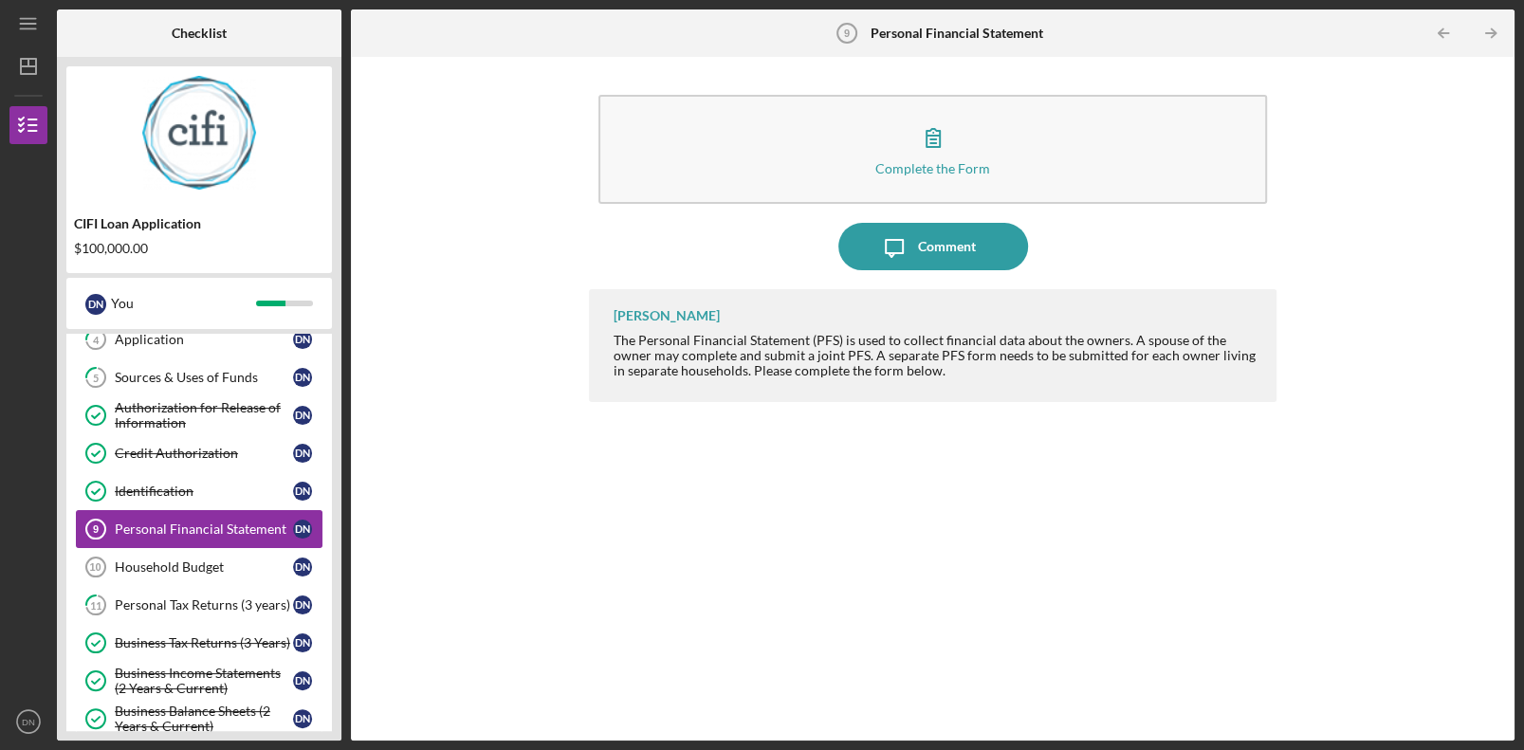
click at [240, 509] on div "Personal Financial Statement" at bounding box center [204, 529] width 178 height 15
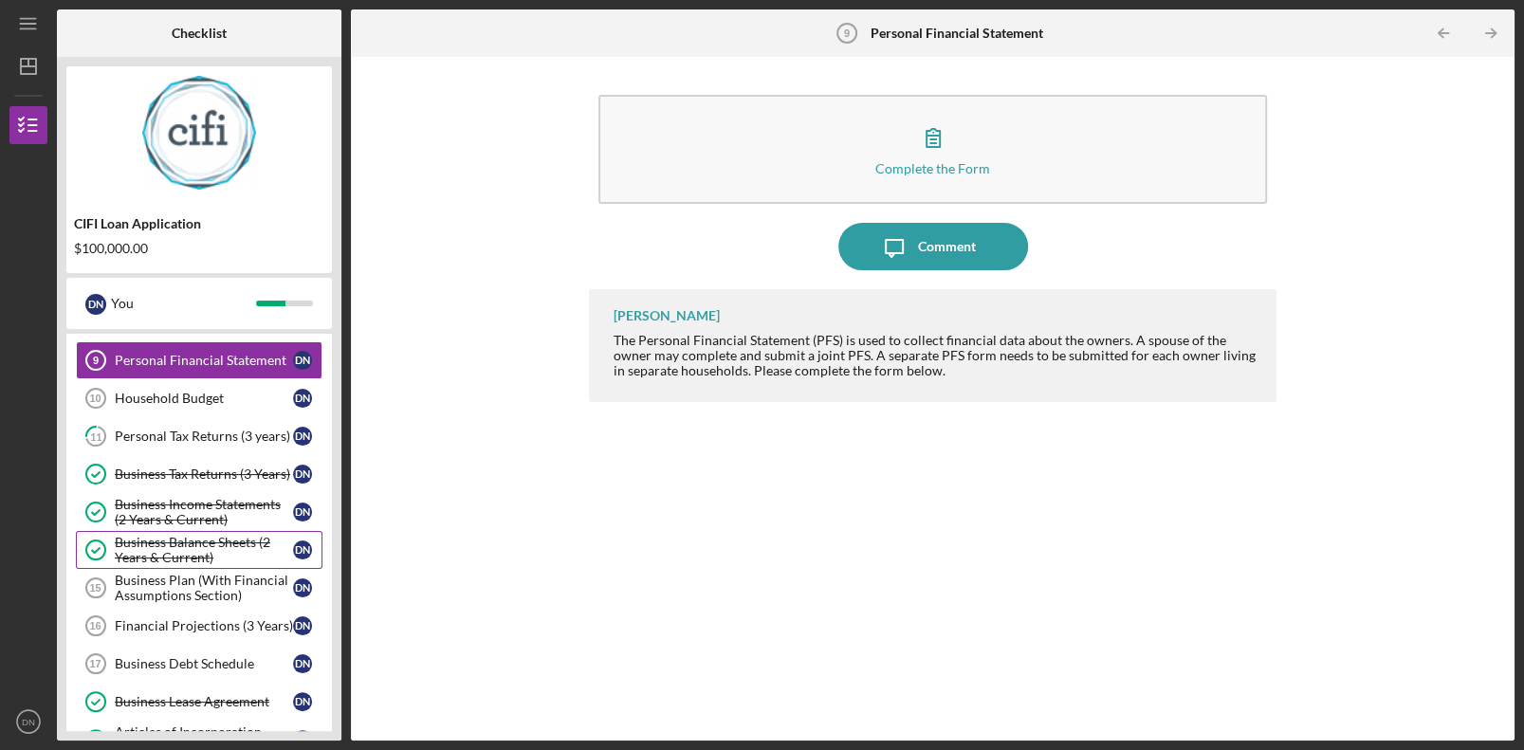
scroll to position [378, 0]
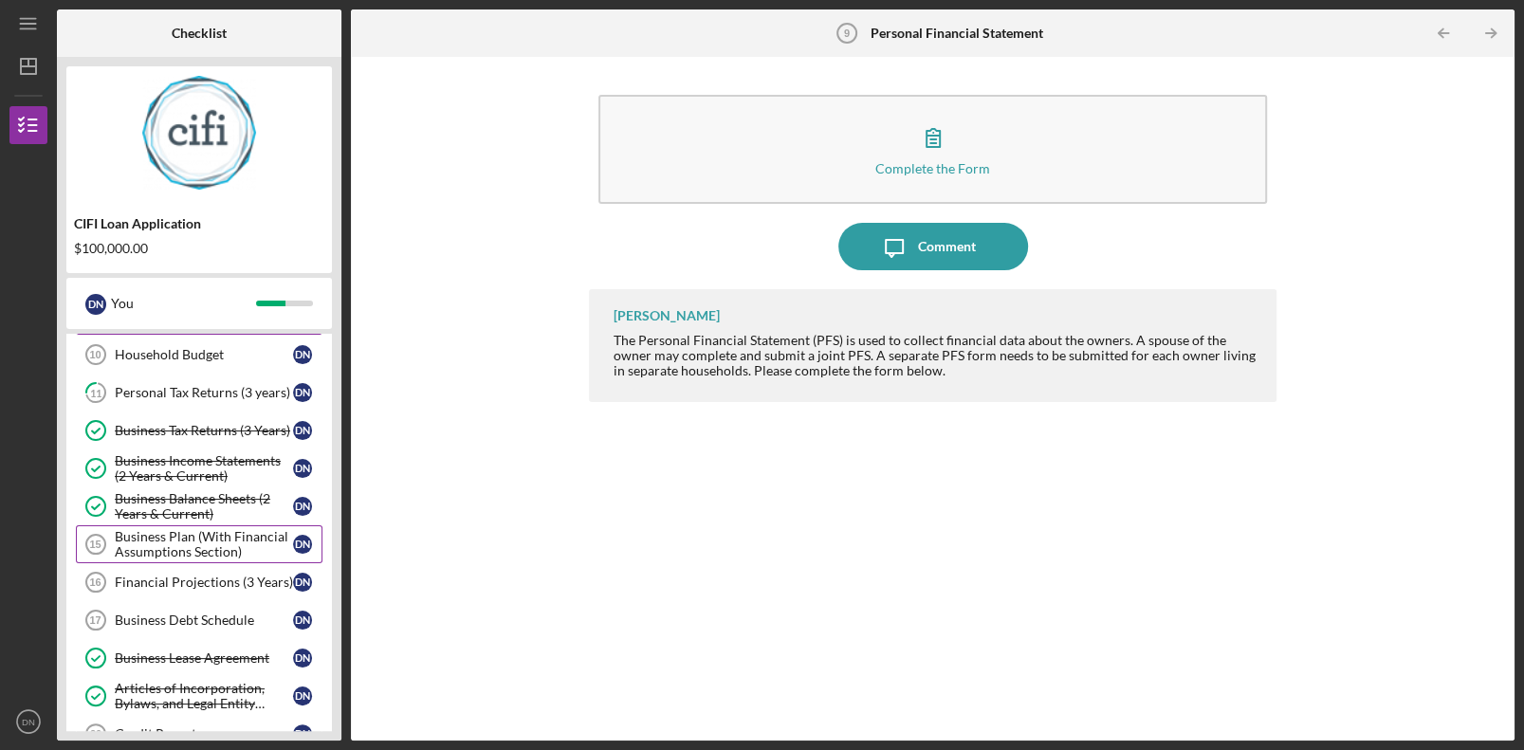
click at [170, 509] on div "Business Plan (With Financial Assumptions Section)" at bounding box center [204, 544] width 178 height 30
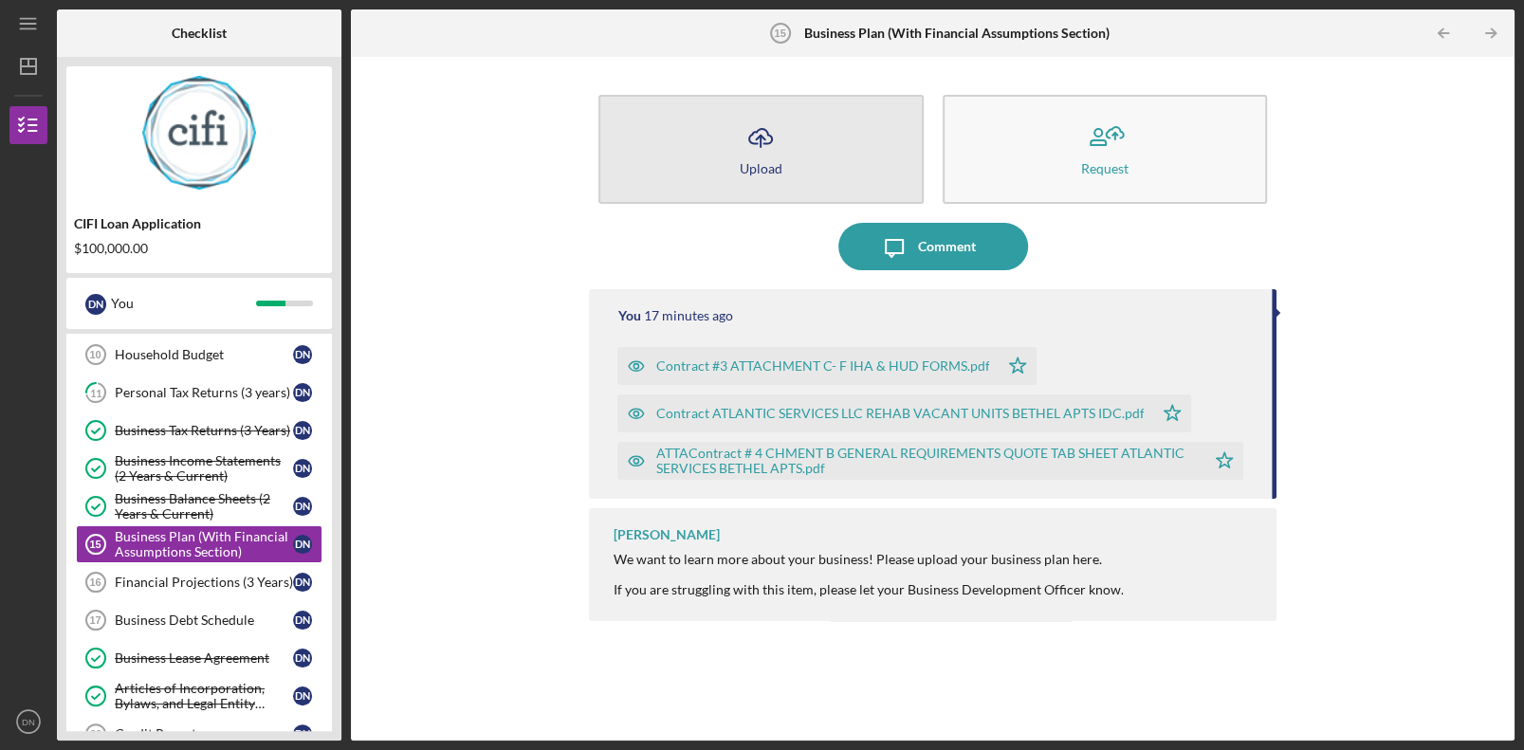
click at [795, 154] on button "Icon/Upload Upload" at bounding box center [760, 149] width 324 height 109
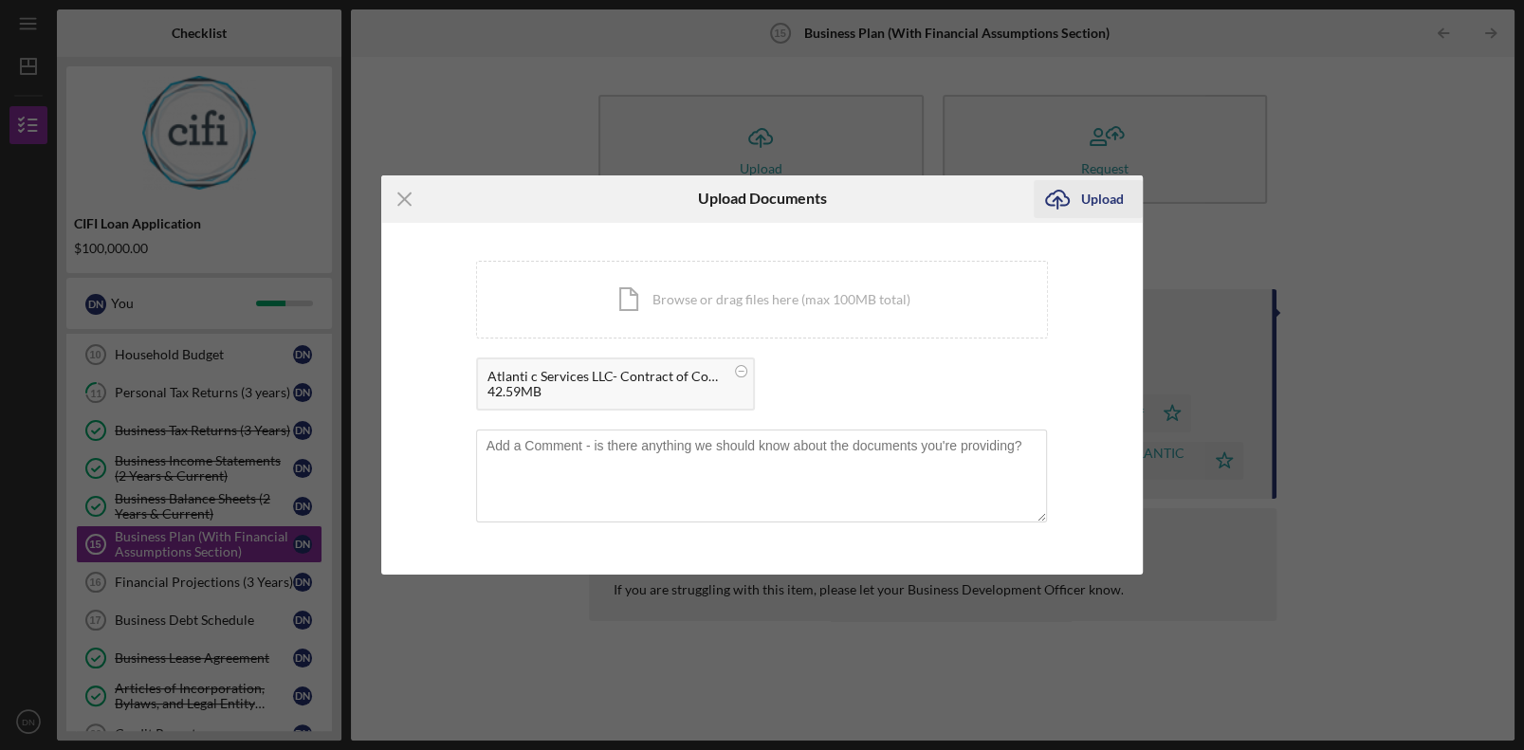
click at [960, 202] on div "Upload" at bounding box center [1102, 199] width 43 height 38
